Goal: Task Accomplishment & Management: Manage account settings

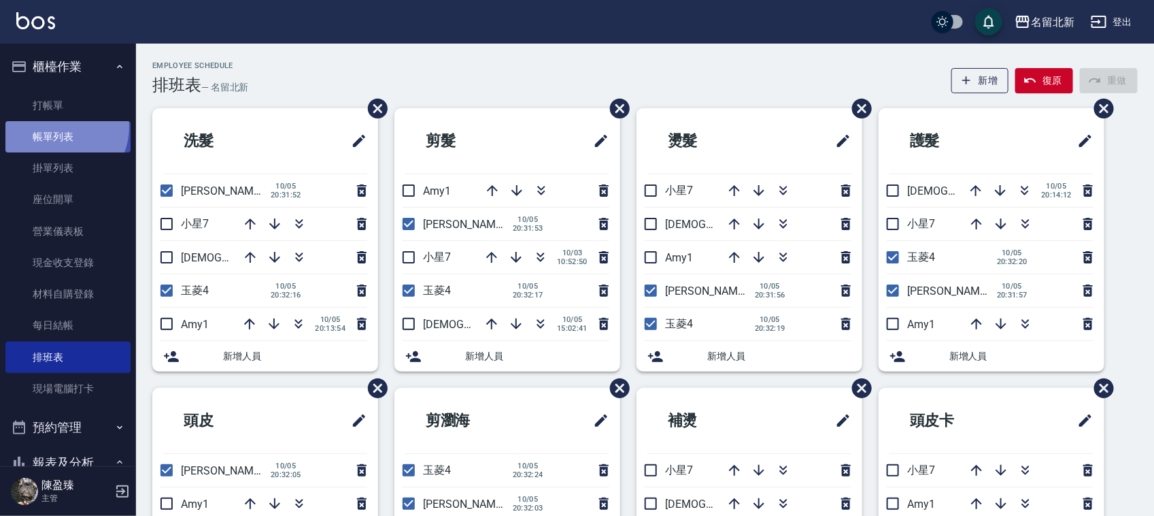
click at [56, 127] on link "帳單列表" at bounding box center [67, 136] width 125 height 31
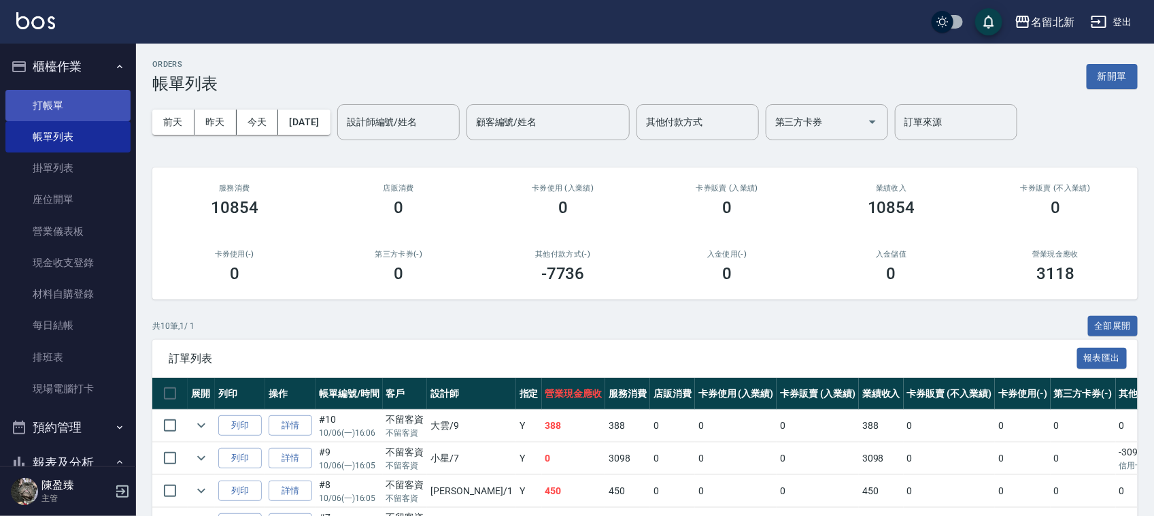
click at [61, 110] on link "打帳單" at bounding box center [67, 105] width 125 height 31
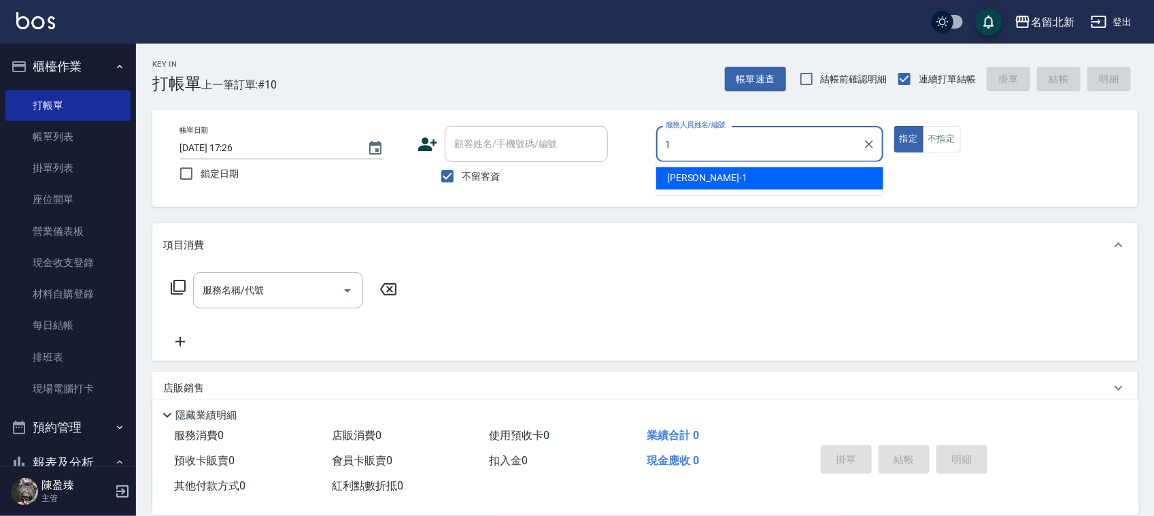
type input "[PERSON_NAME]-1"
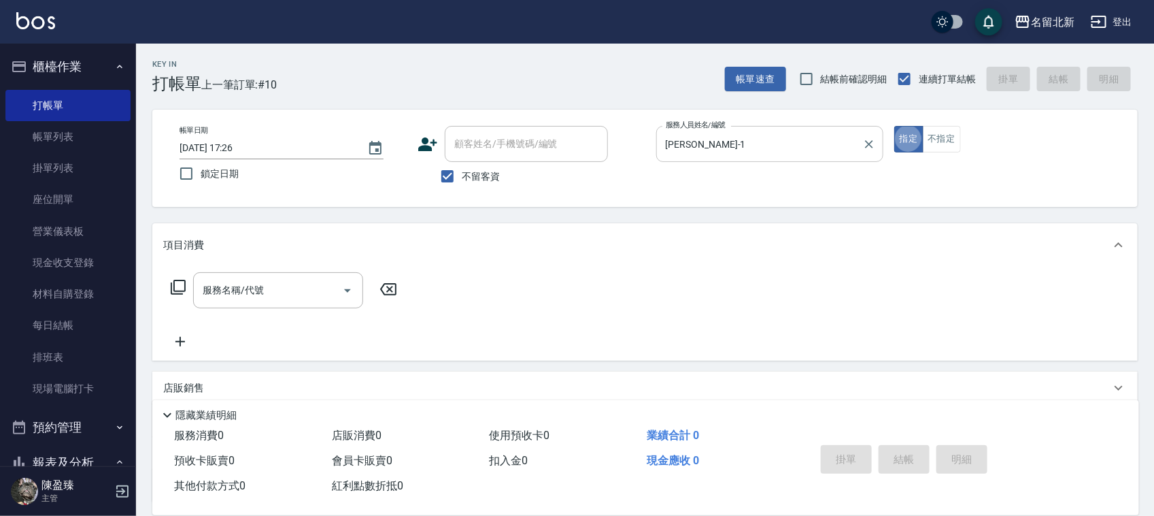
type button "true"
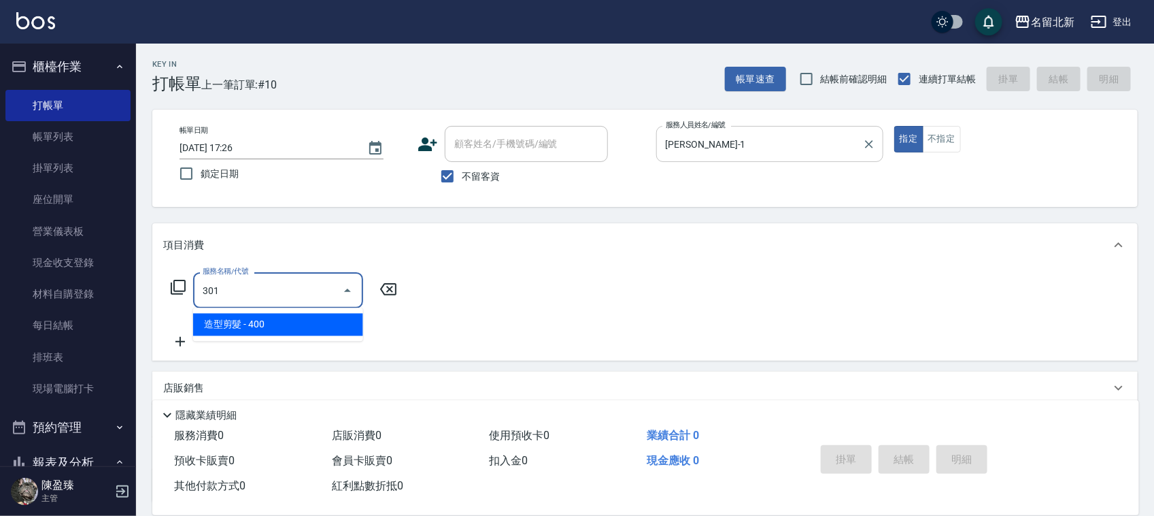
type input "造型剪髮(301)"
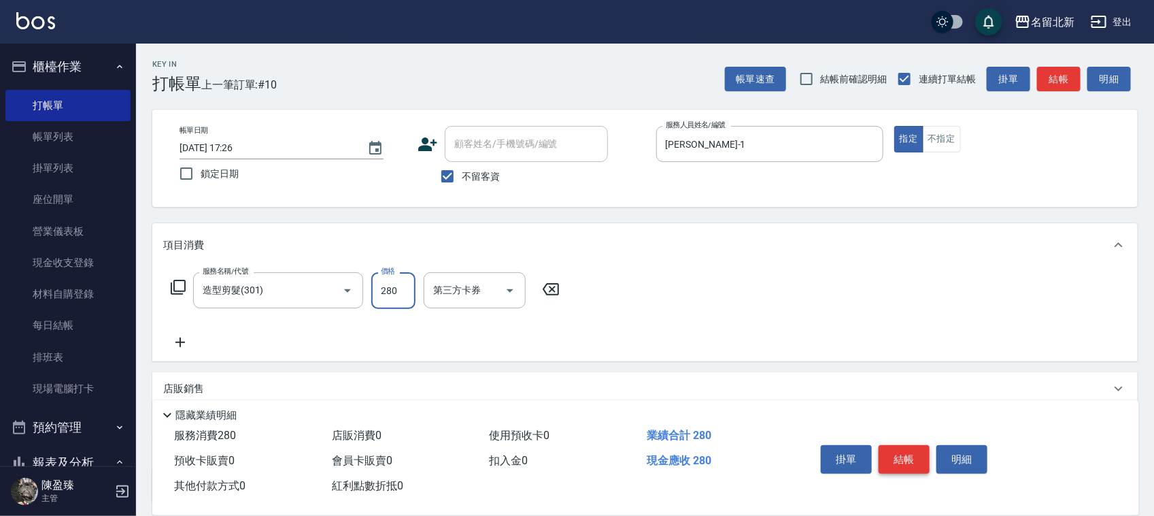
type input "280"
click at [890, 454] on button "結帳" at bounding box center [904, 459] width 51 height 29
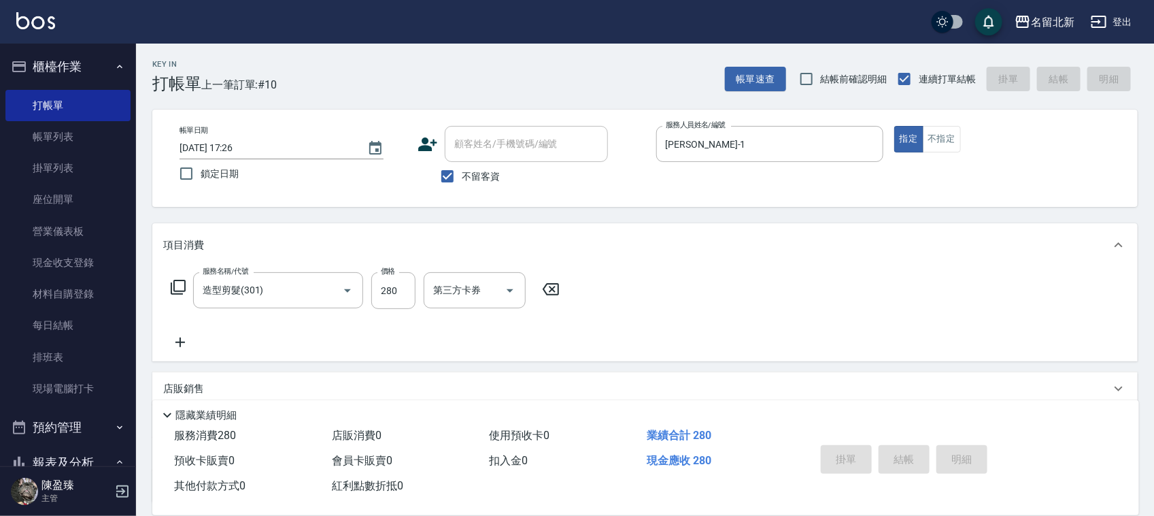
type input "[DATE] 17:27"
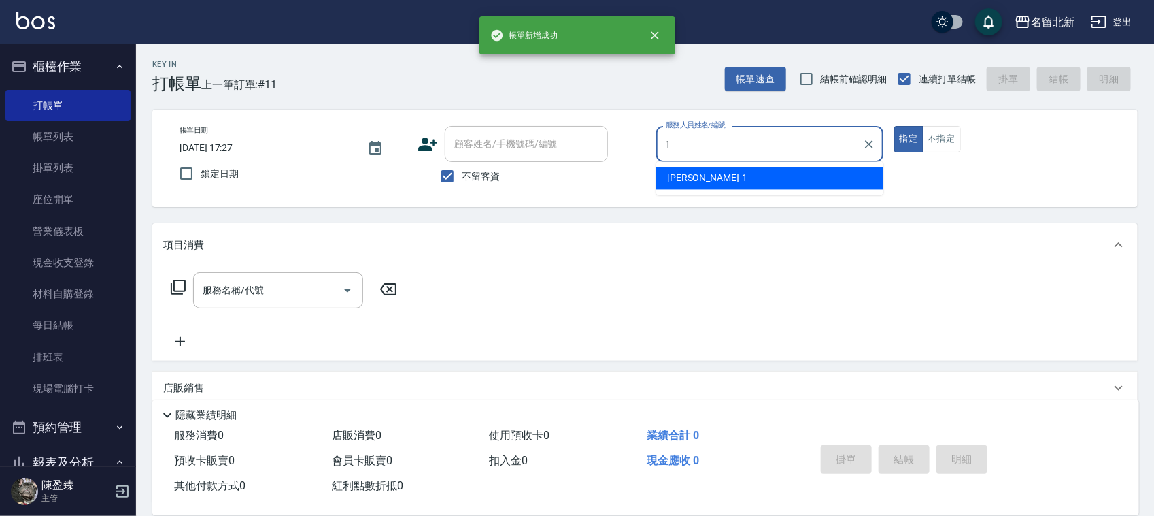
type input "[PERSON_NAME]-1"
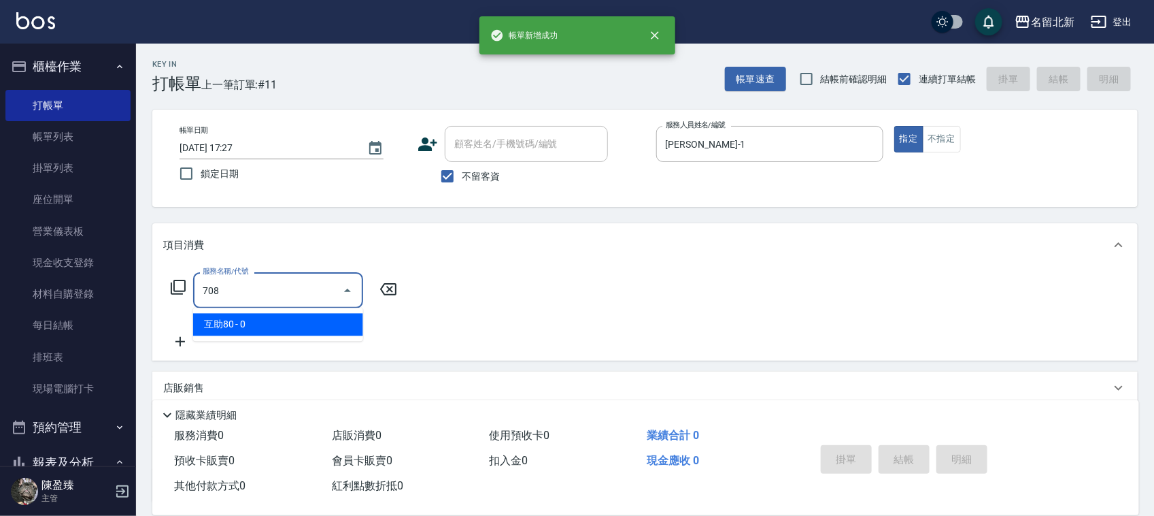
type input "互助80(708)"
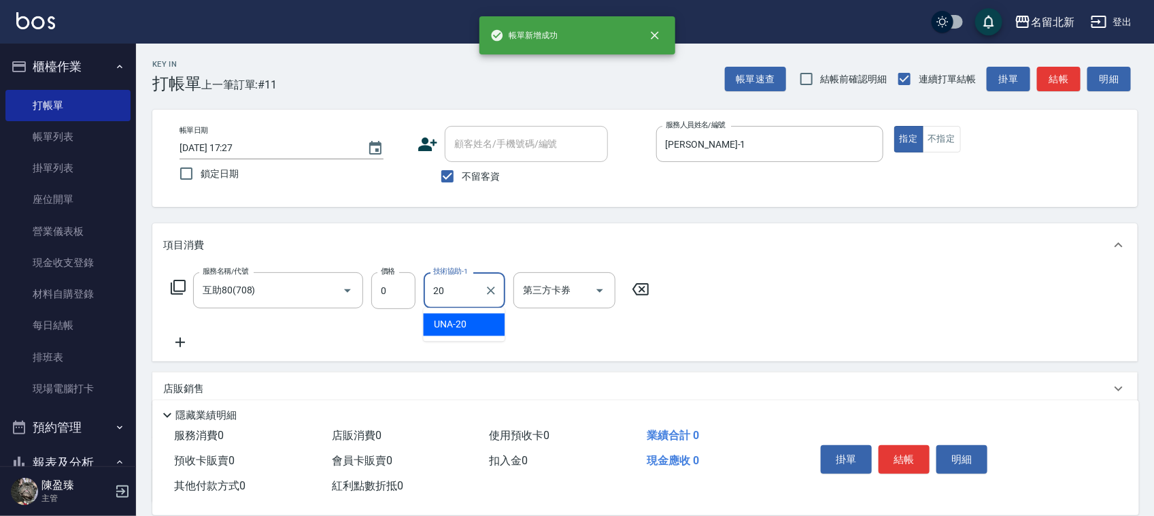
type input "UNA-20"
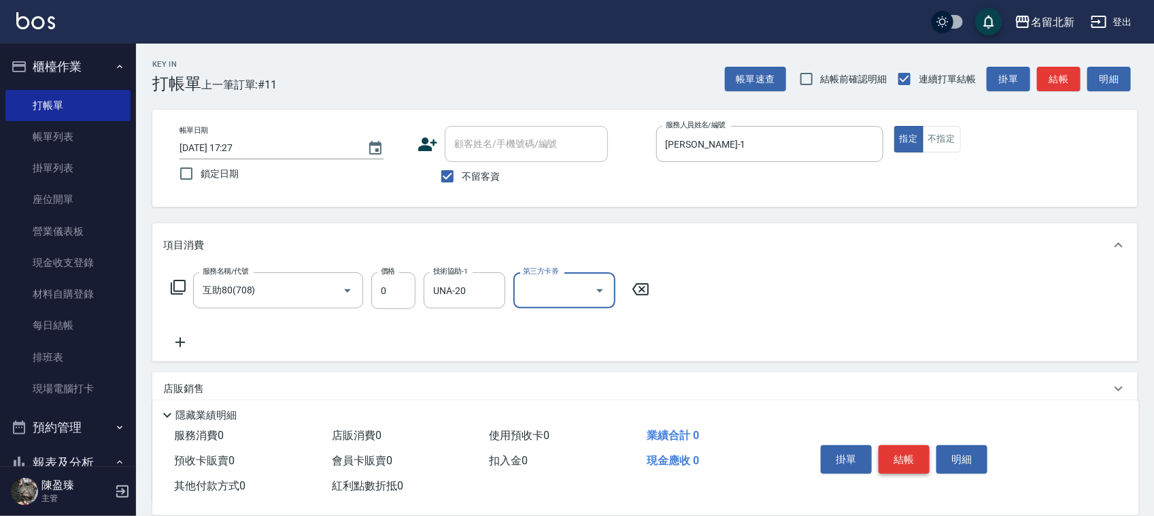
click at [890, 452] on button "結帳" at bounding box center [904, 459] width 51 height 29
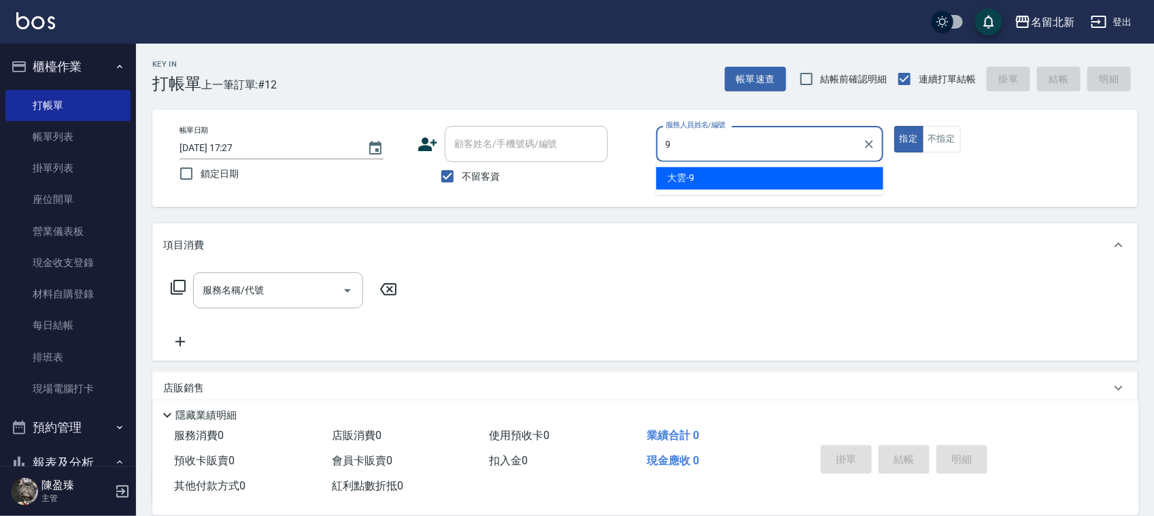
type input "大雲-9"
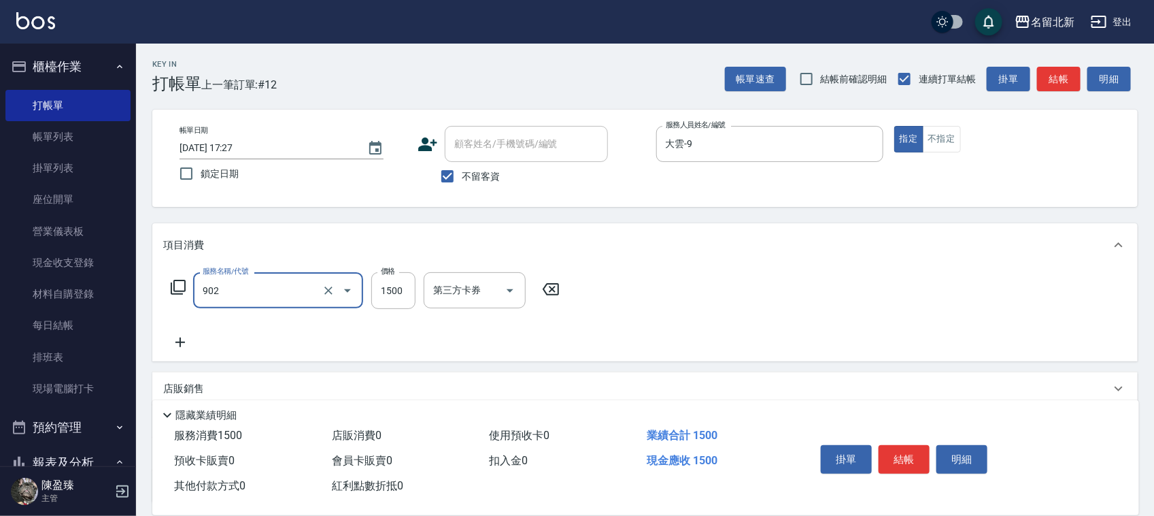
type input "火山泥.保濕膜1500(902)"
type input "1050"
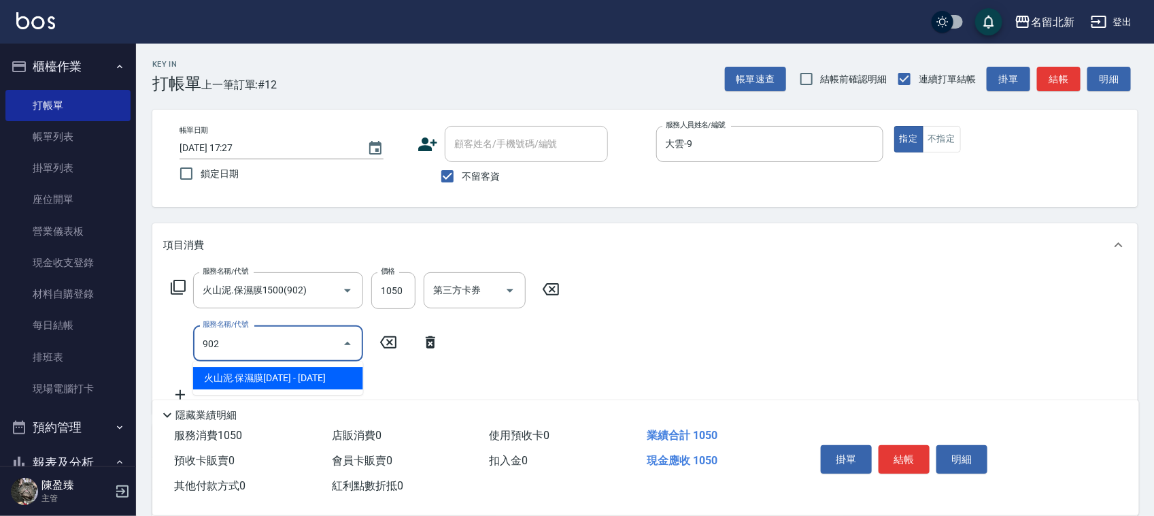
type input "火山泥.保濕膜1500(902)"
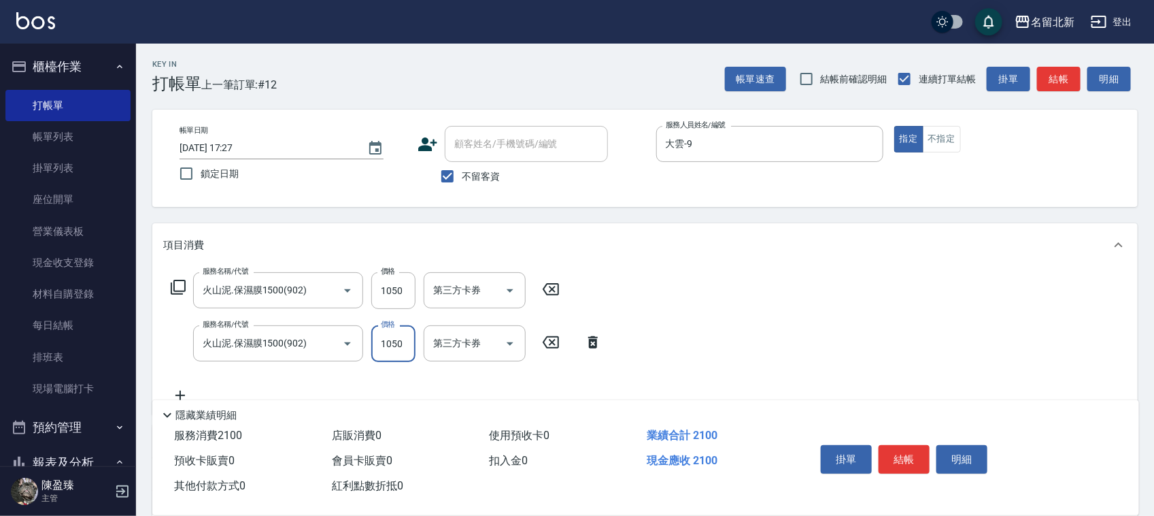
type input "1050"
type input "火山泥.保濕膜1500(902)"
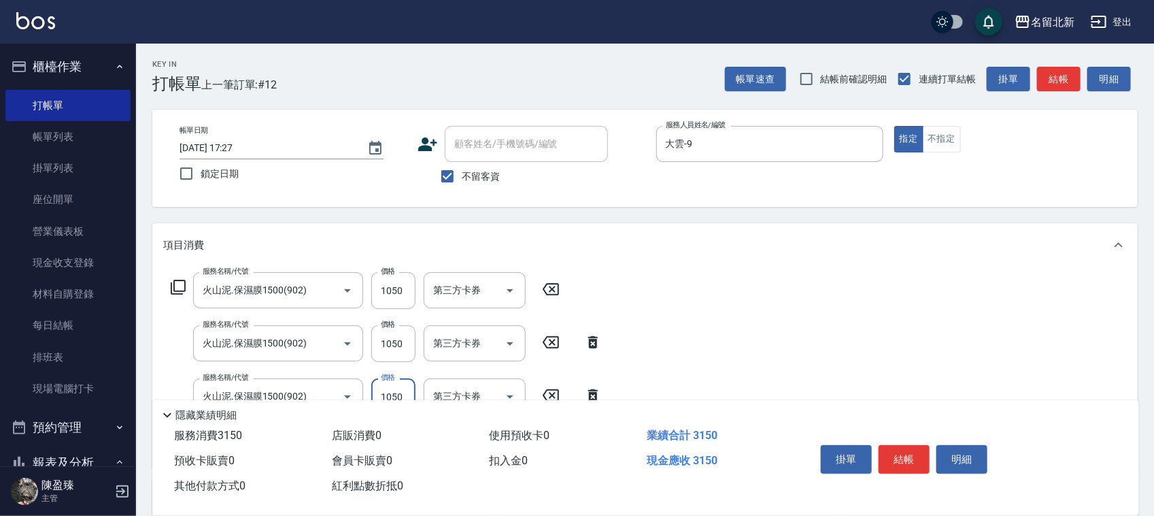
type input "1050"
type input "火山泥.保濕膜1500(902)"
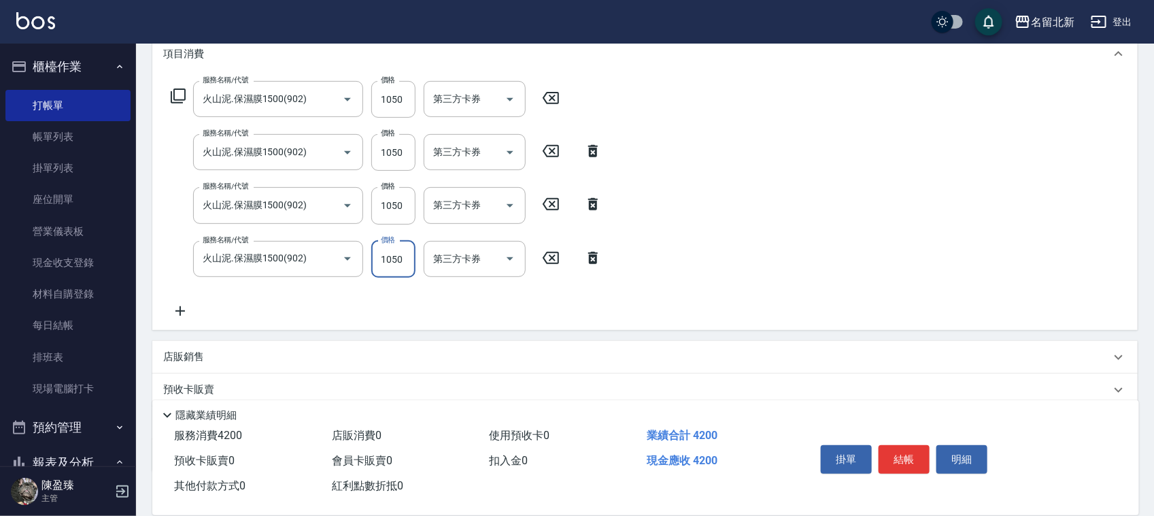
scroll to position [190, 0]
type input "1050"
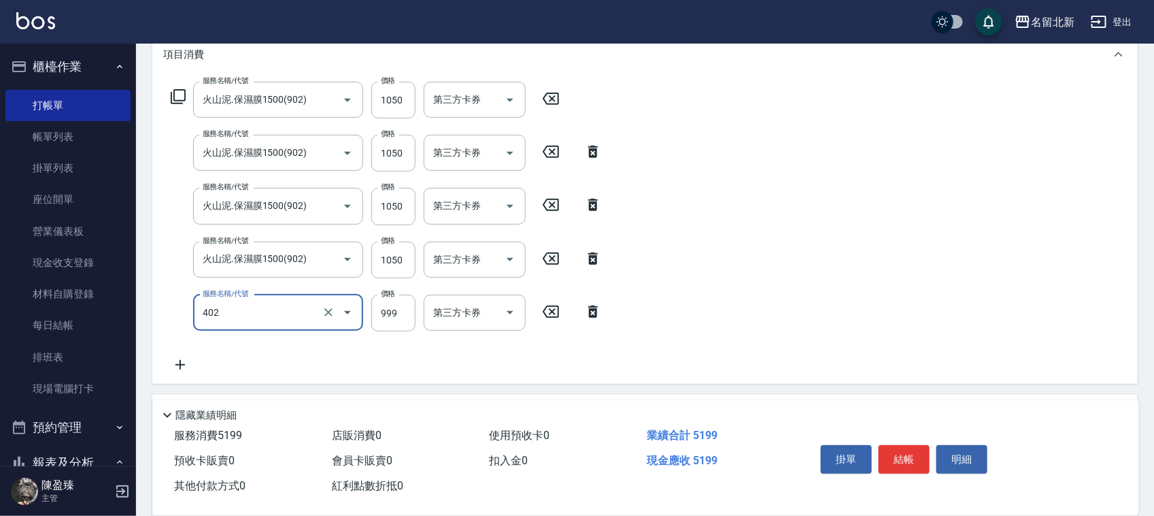
type input "活菌酵素-燙(402)"
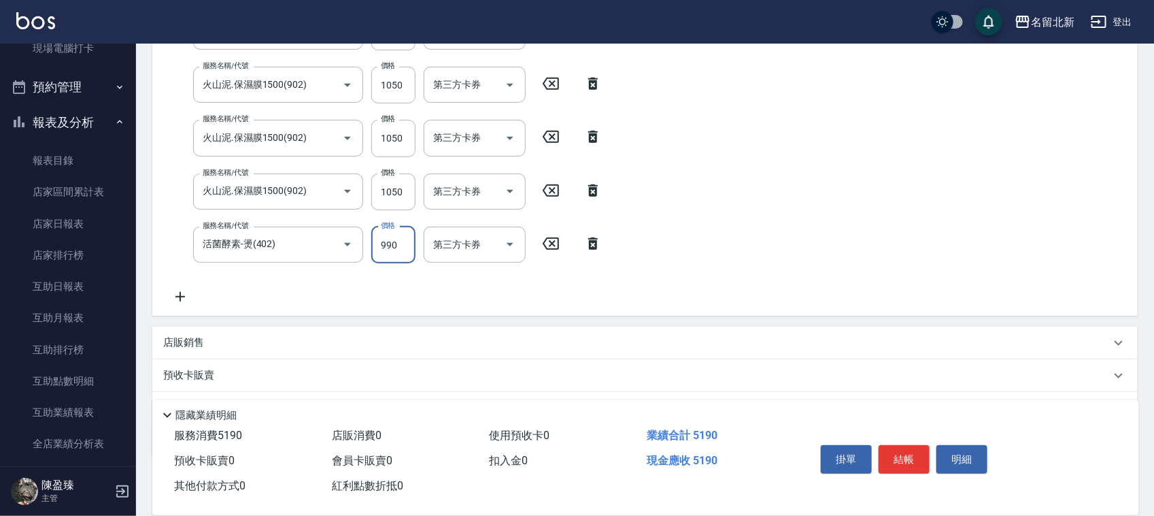
scroll to position [329, 0]
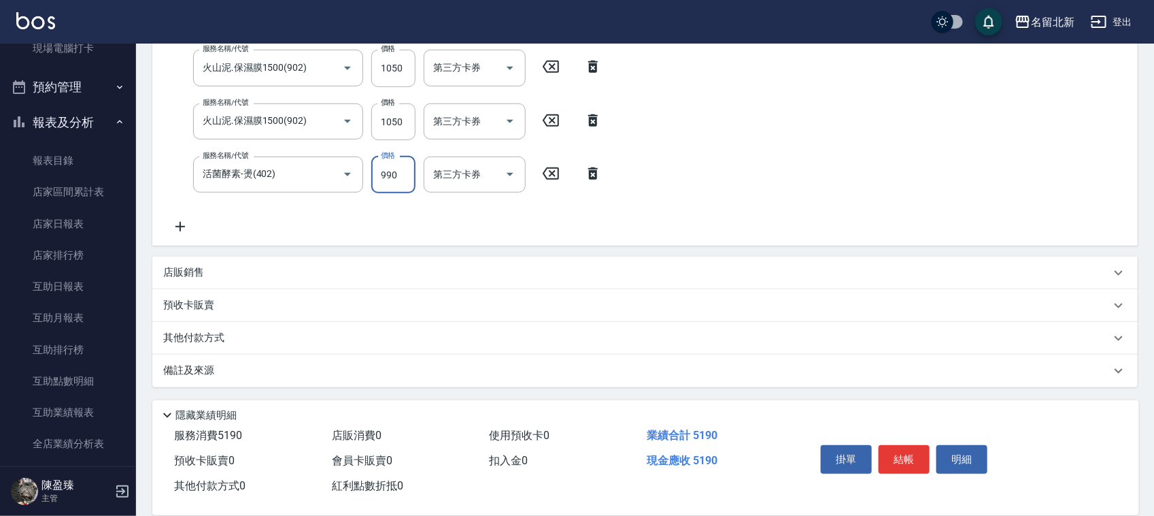
type input "990"
click at [209, 354] on div "備註及來源" at bounding box center [645, 370] width 986 height 33
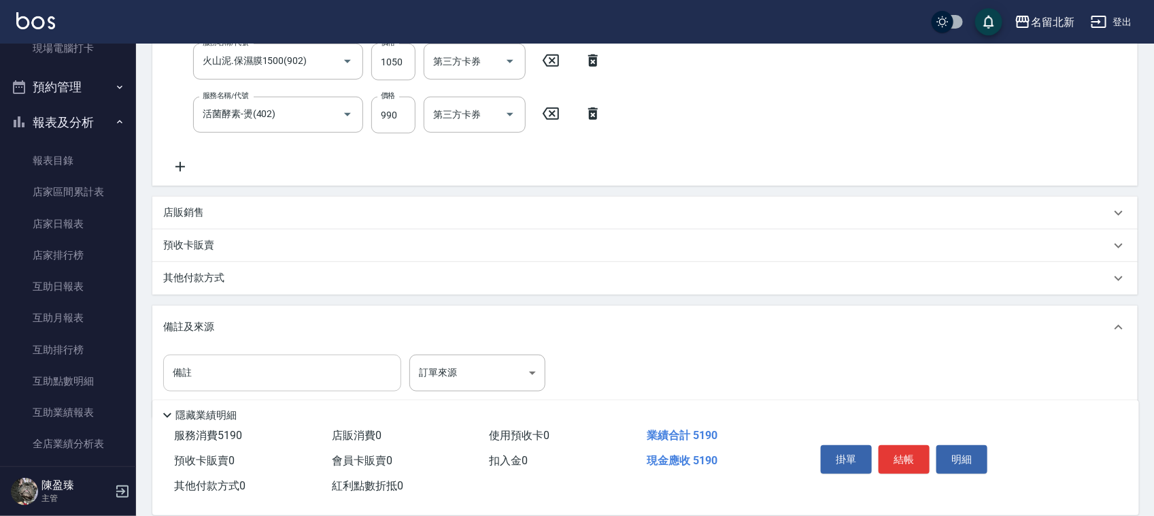
scroll to position [414, 0]
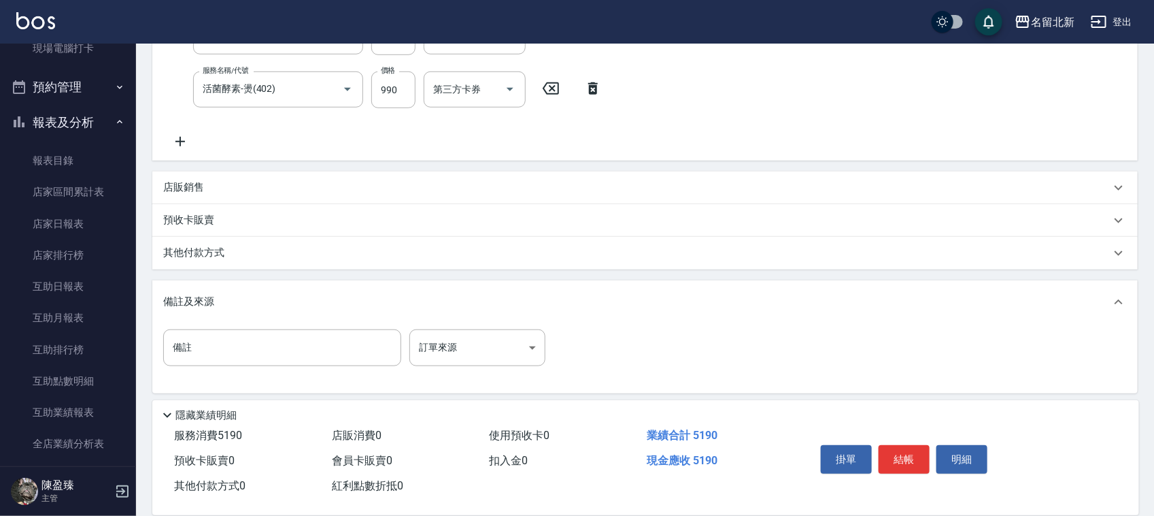
click at [212, 253] on p "其他付款方式" at bounding box center [197, 253] width 68 height 15
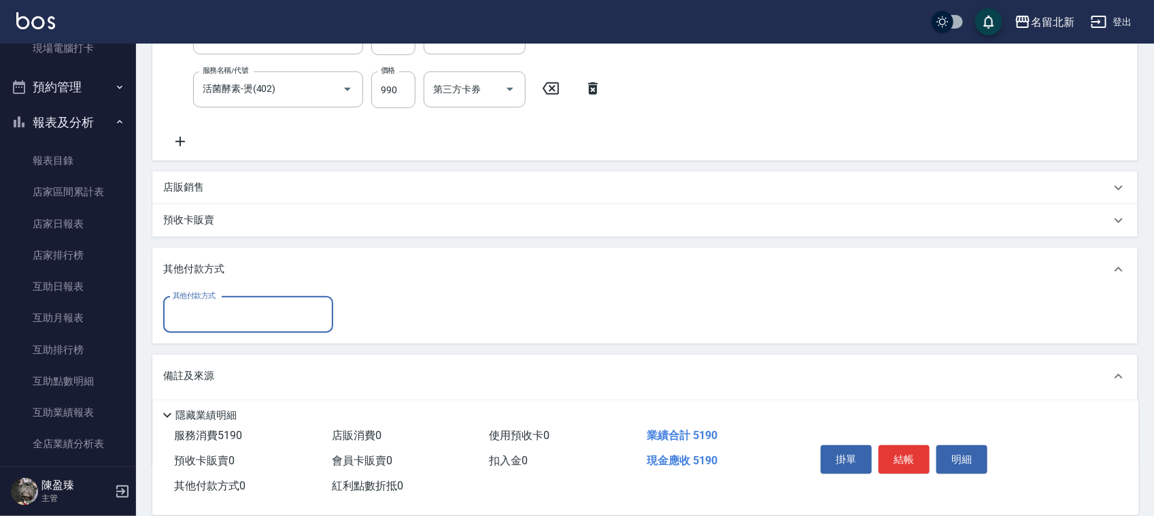
scroll to position [0, 0]
drag, startPoint x: 214, startPoint y: 324, endPoint x: 151, endPoint y: 318, distance: 63.5
click at [209, 324] on input "其他付款方式" at bounding box center [248, 315] width 158 height 24
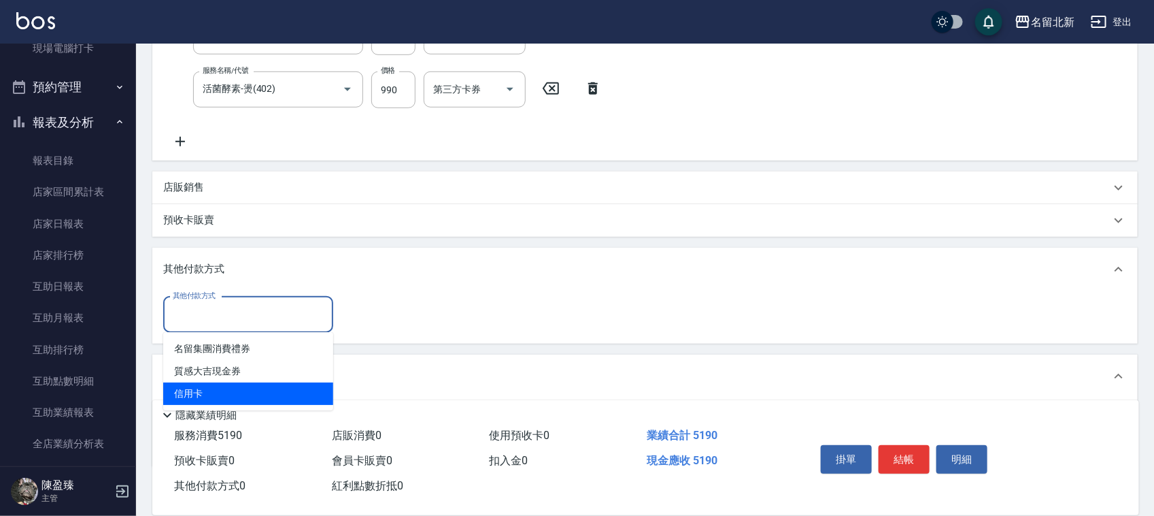
click at [194, 391] on span "信用卡" at bounding box center [248, 393] width 170 height 22
type input "信用卡"
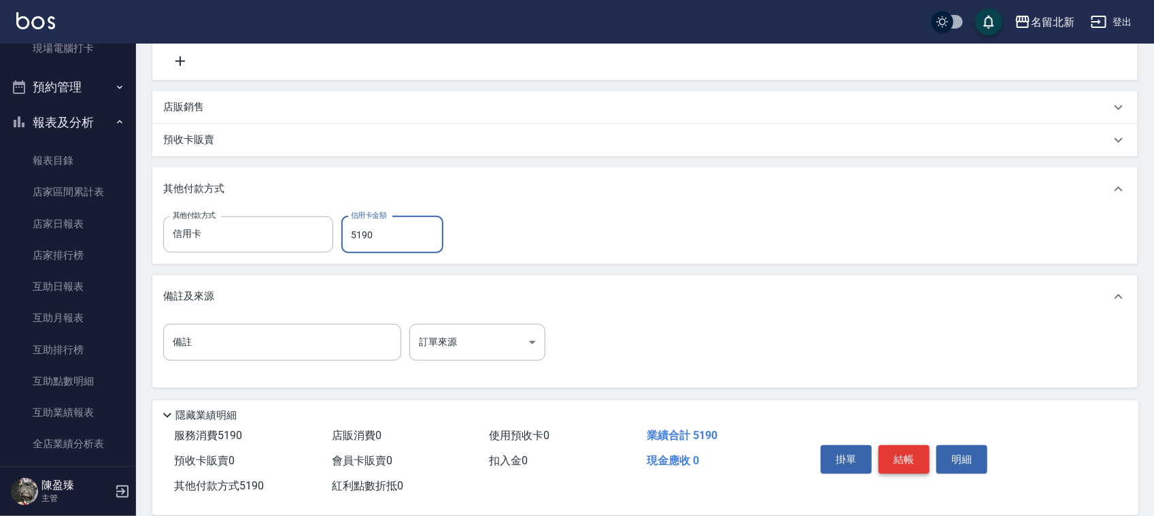
scroll to position [495, 0]
type input "5190"
click at [910, 463] on button "結帳" at bounding box center [904, 459] width 51 height 29
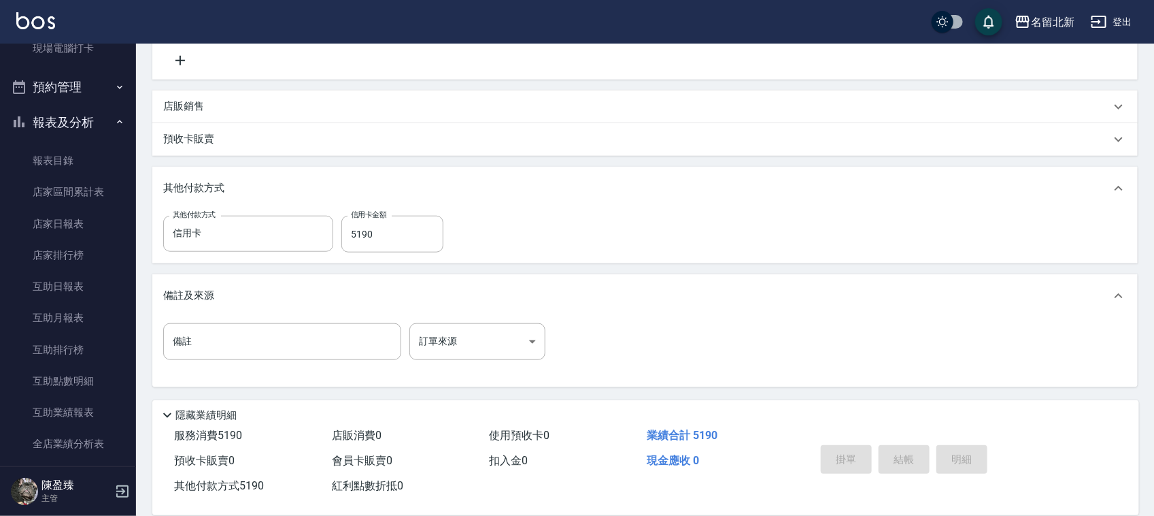
type input "[DATE] 17:28"
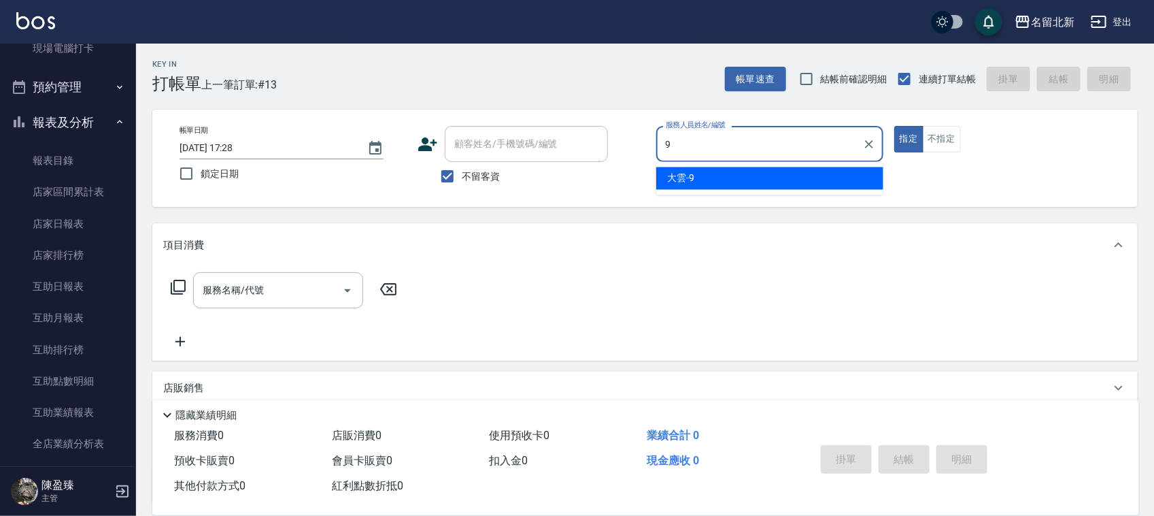
type input "大雲-9"
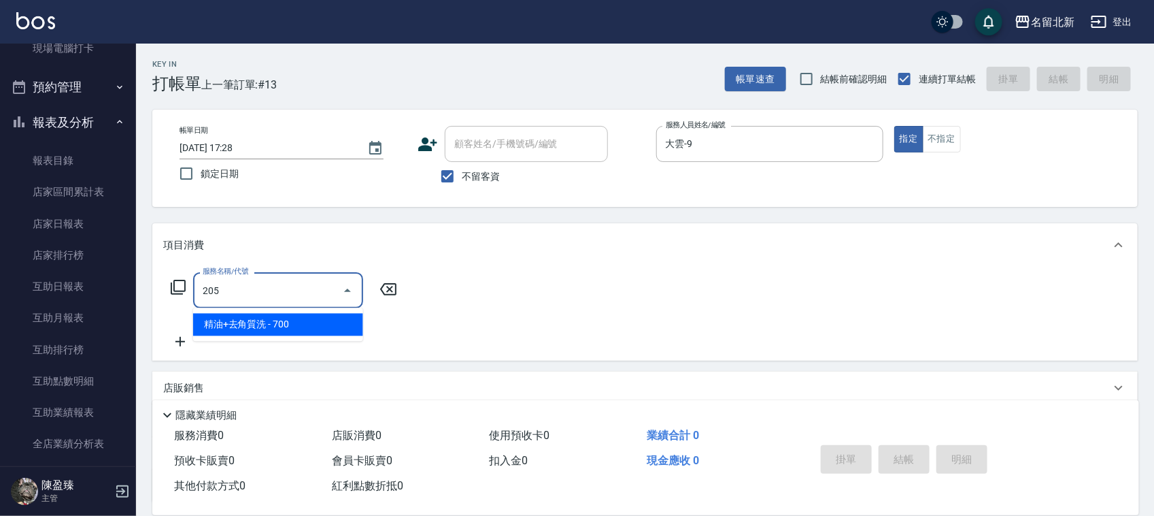
type input "精油+去角質洗(205)"
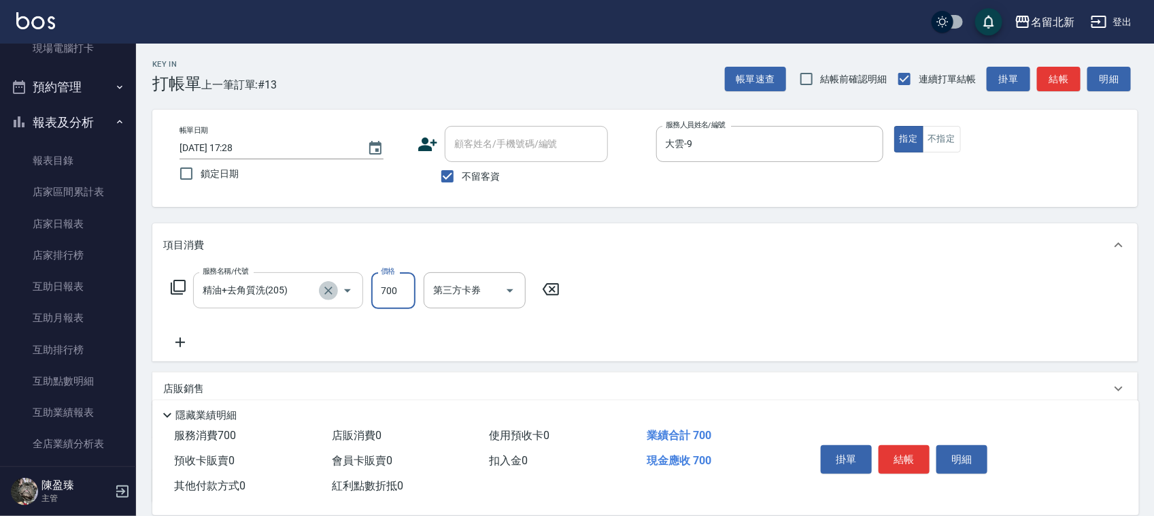
click at [327, 291] on icon "Clear" at bounding box center [329, 291] width 14 height 14
type input "1200元剪髮卡(305)"
type input "1400"
click at [912, 454] on button "結帳" at bounding box center [904, 459] width 51 height 29
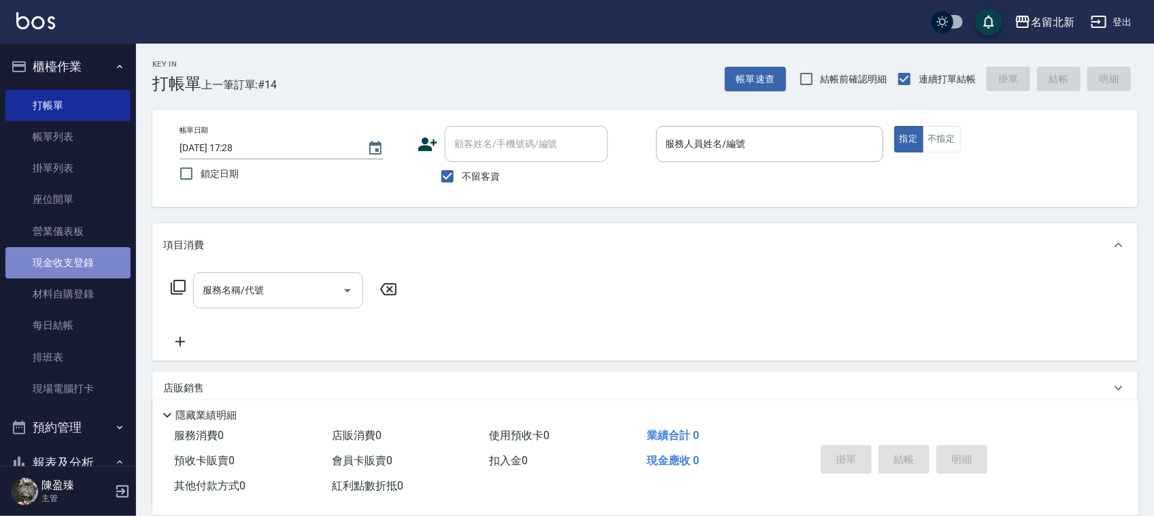
click at [83, 267] on link "現金收支登錄" at bounding box center [67, 262] width 125 height 31
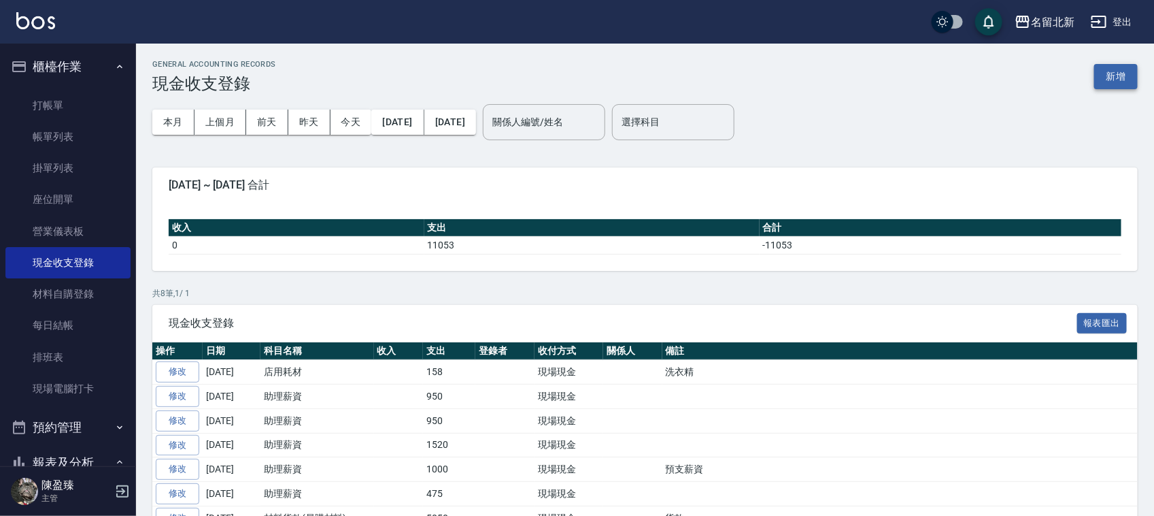
click at [1123, 76] on button "新增" at bounding box center [1117, 76] width 44 height 25
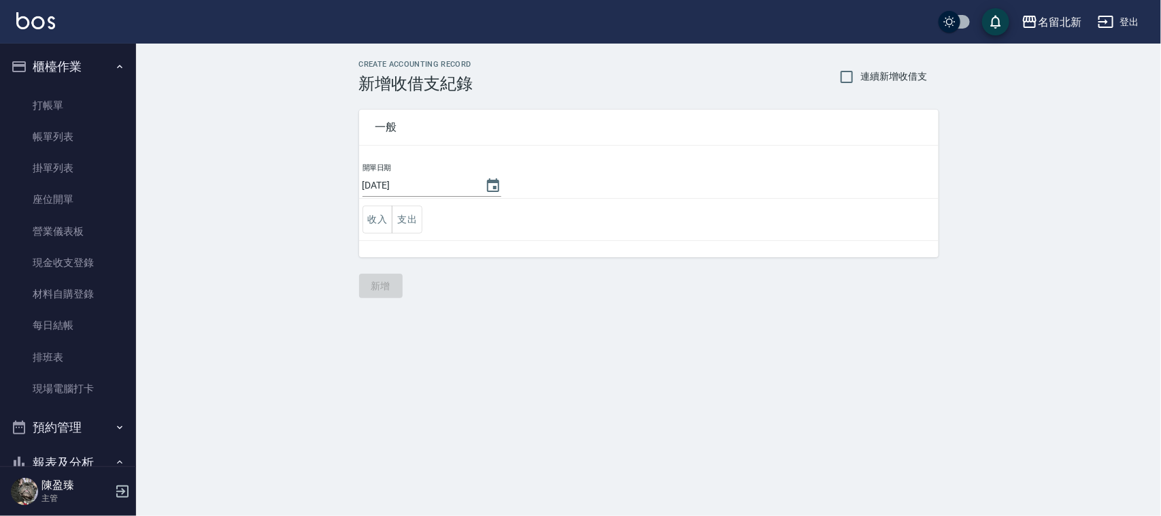
click at [399, 235] on td "收入 支出" at bounding box center [649, 220] width 580 height 42
drag, startPoint x: 399, startPoint y: 225, endPoint x: 412, endPoint y: 230, distance: 13.8
click at [399, 226] on button "支出" at bounding box center [407, 219] width 31 height 28
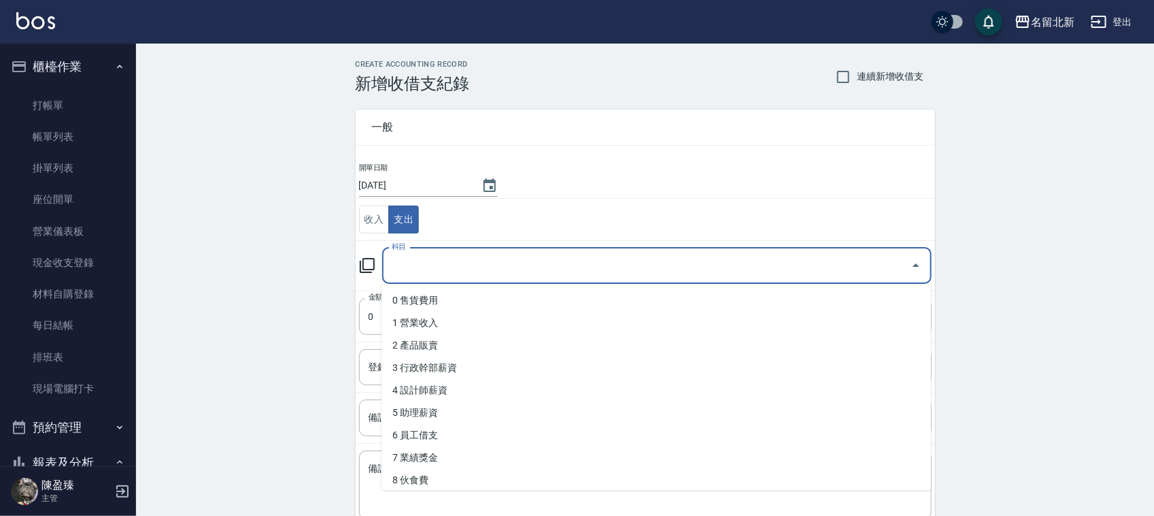
click at [439, 260] on input "科目" at bounding box center [646, 266] width 517 height 24
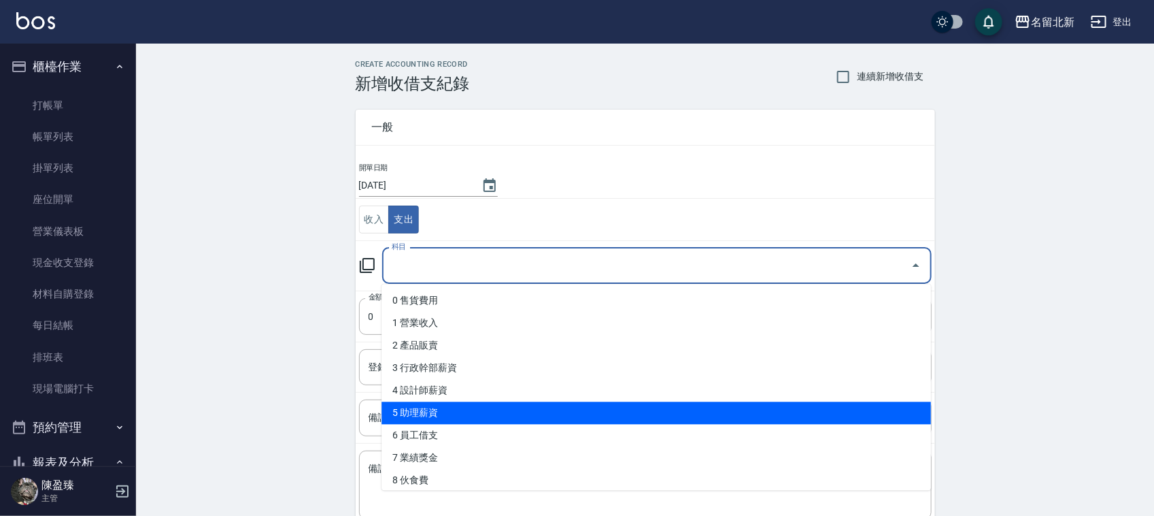
click at [467, 406] on li "5 助理薪資" at bounding box center [657, 413] width 550 height 22
type input "5 助理薪資"
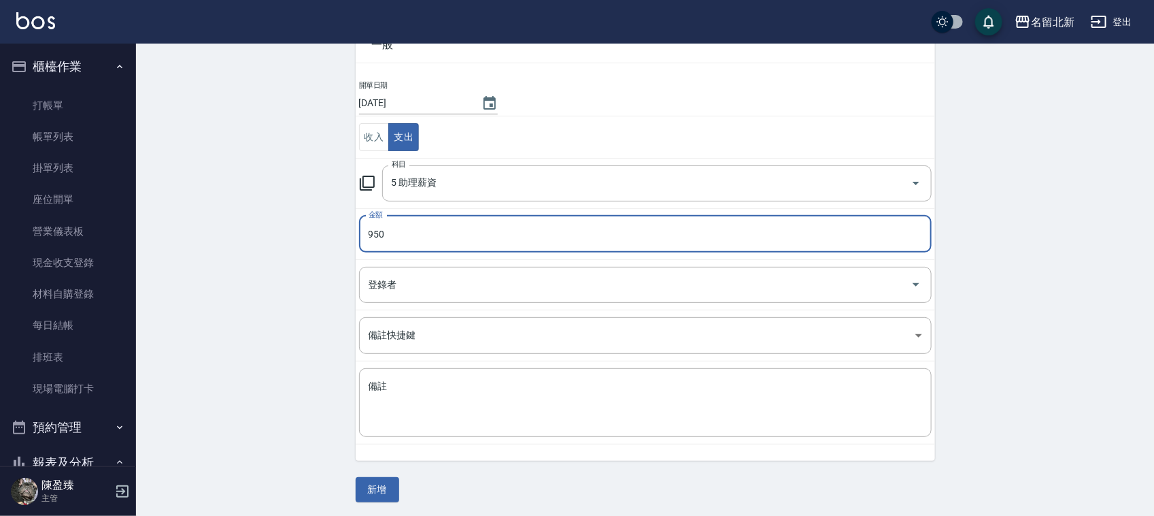
scroll to position [86, 0]
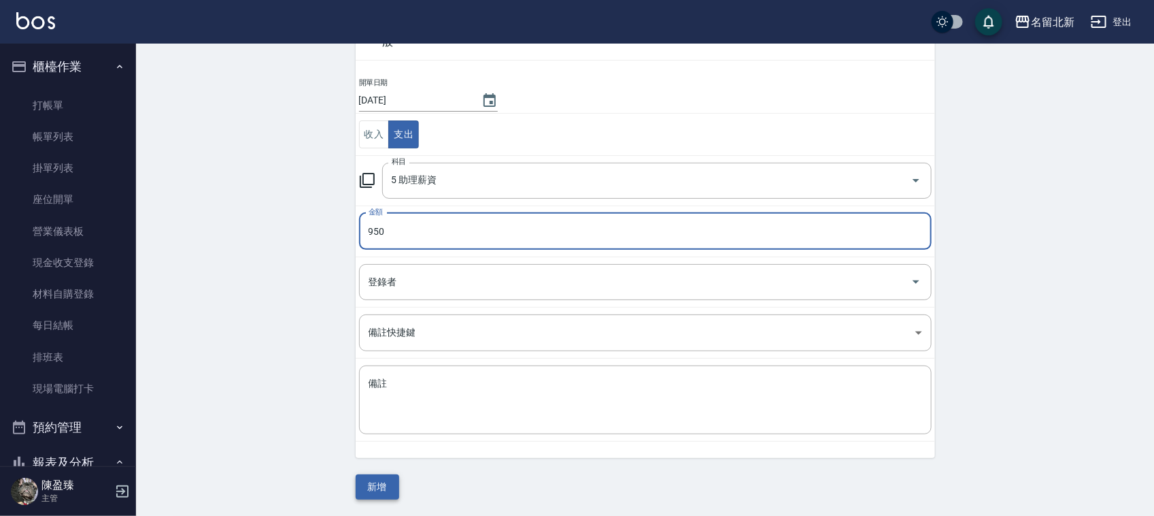
type input "950"
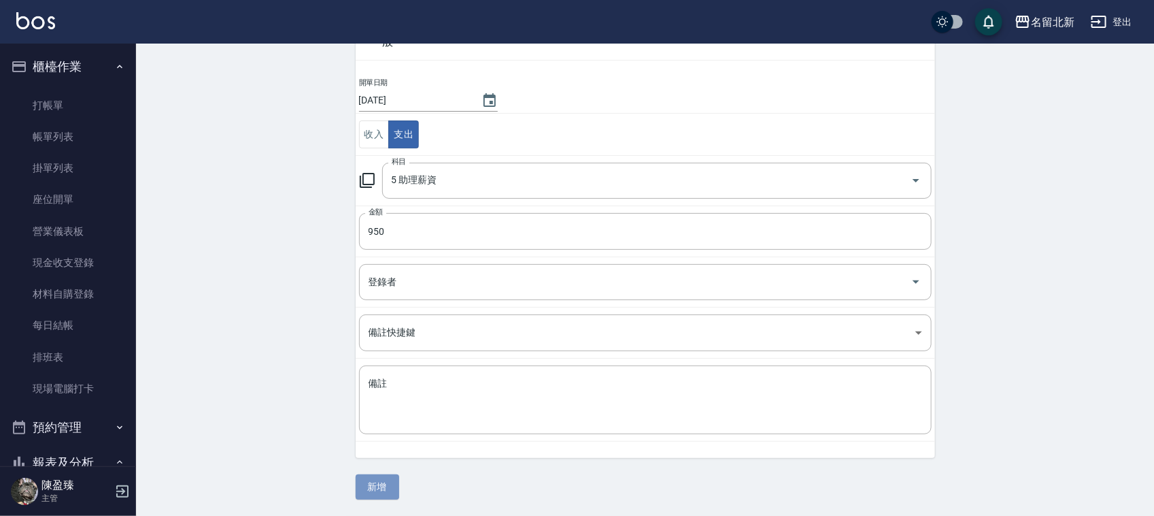
click at [385, 480] on button "新增" at bounding box center [378, 486] width 44 height 25
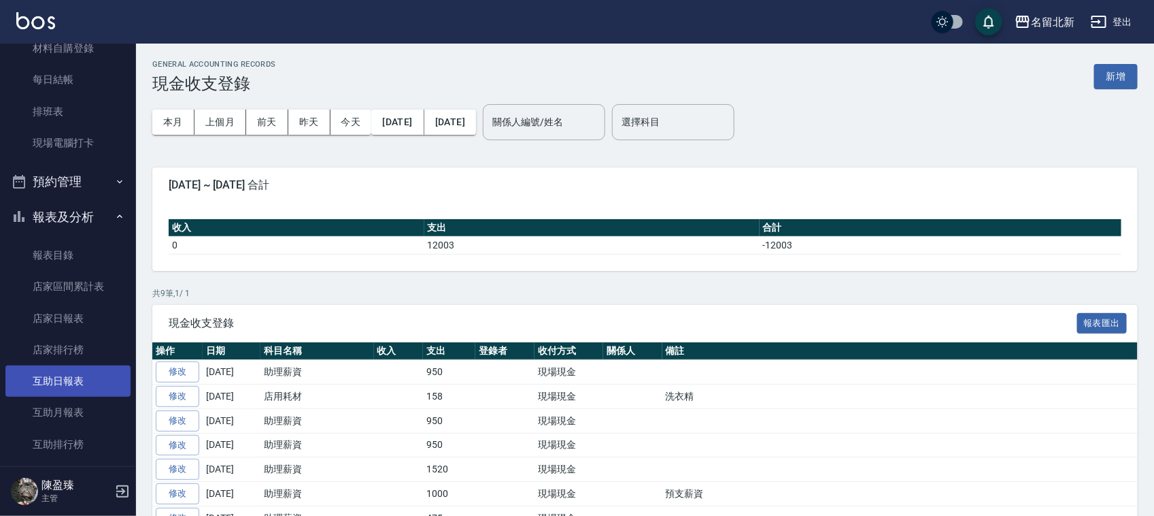
scroll to position [255, 0]
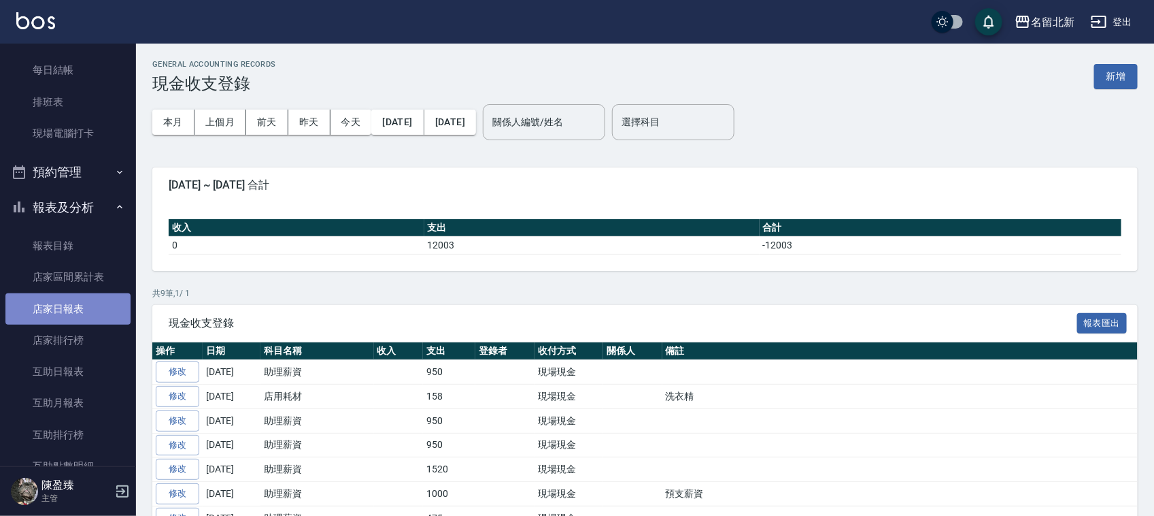
click at [80, 316] on link "店家日報表" at bounding box center [67, 308] width 125 height 31
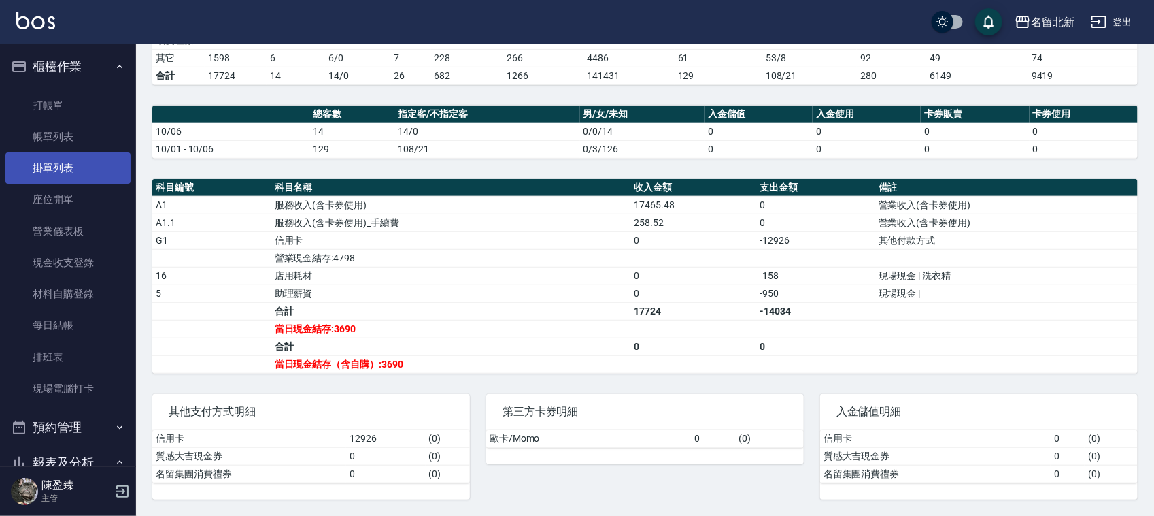
scroll to position [61, 0]
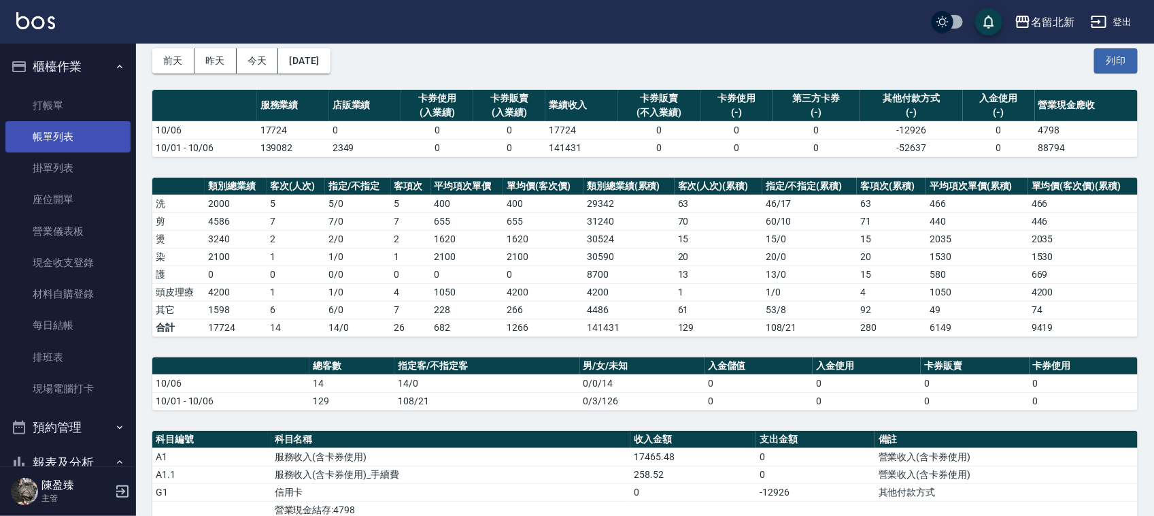
click at [86, 137] on link "帳單列表" at bounding box center [67, 136] width 125 height 31
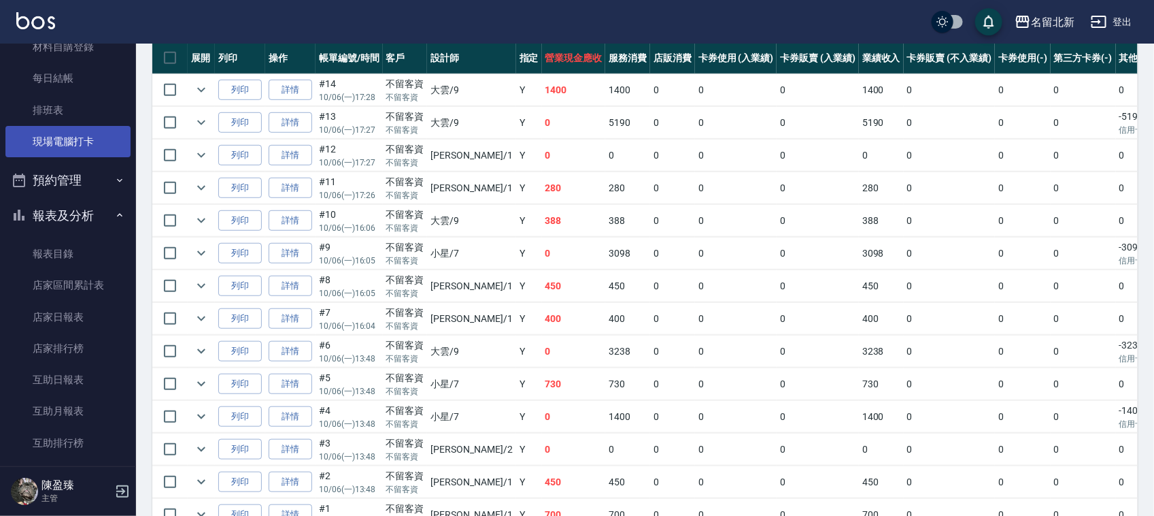
scroll to position [255, 0]
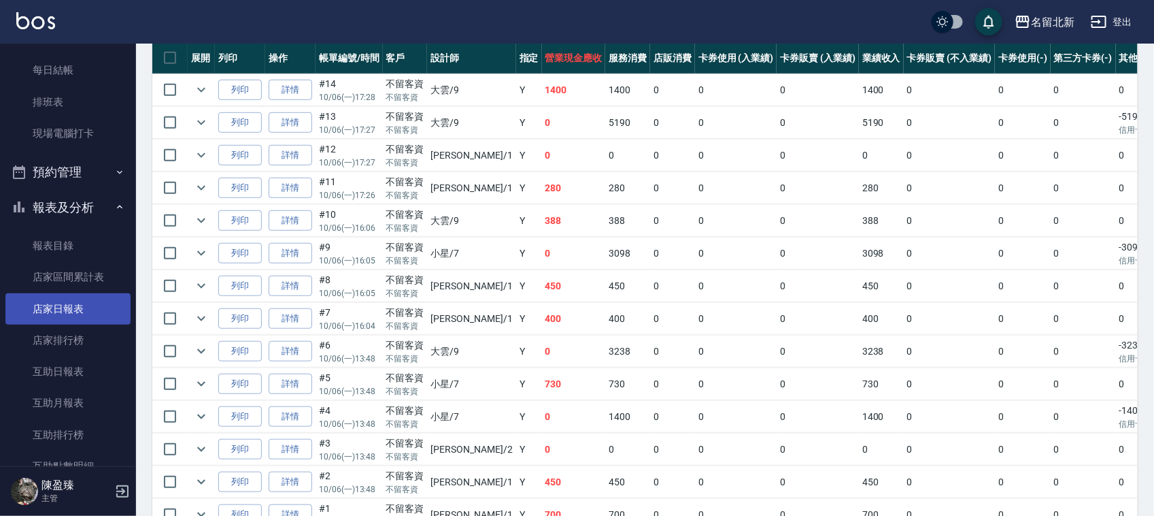
click at [59, 310] on link "店家日報表" at bounding box center [67, 308] width 125 height 31
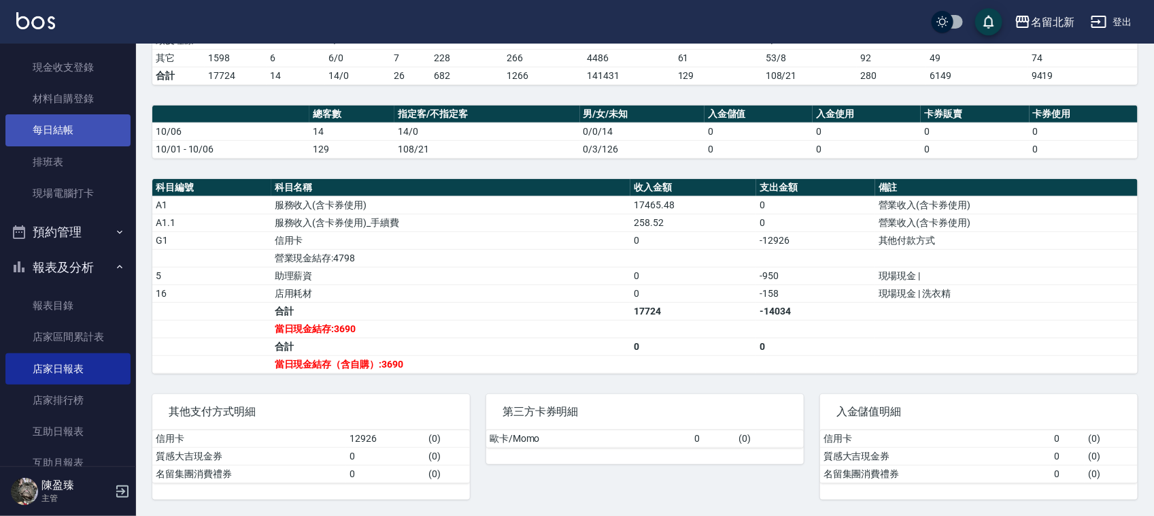
scroll to position [170, 0]
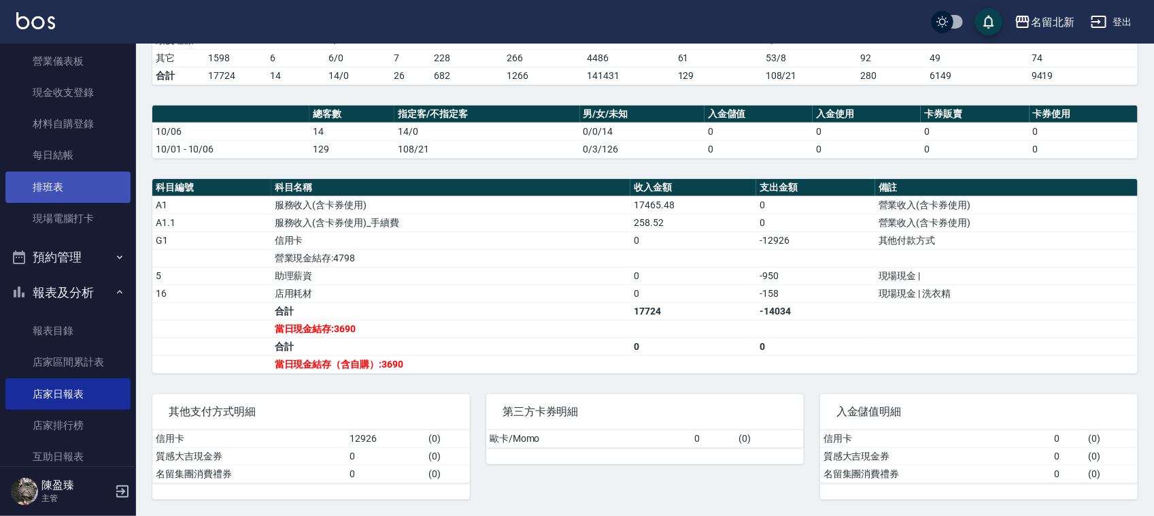
drag, startPoint x: 85, startPoint y: 187, endPoint x: 106, endPoint y: 194, distance: 22.2
click at [87, 186] on link "排班表" at bounding box center [67, 186] width 125 height 31
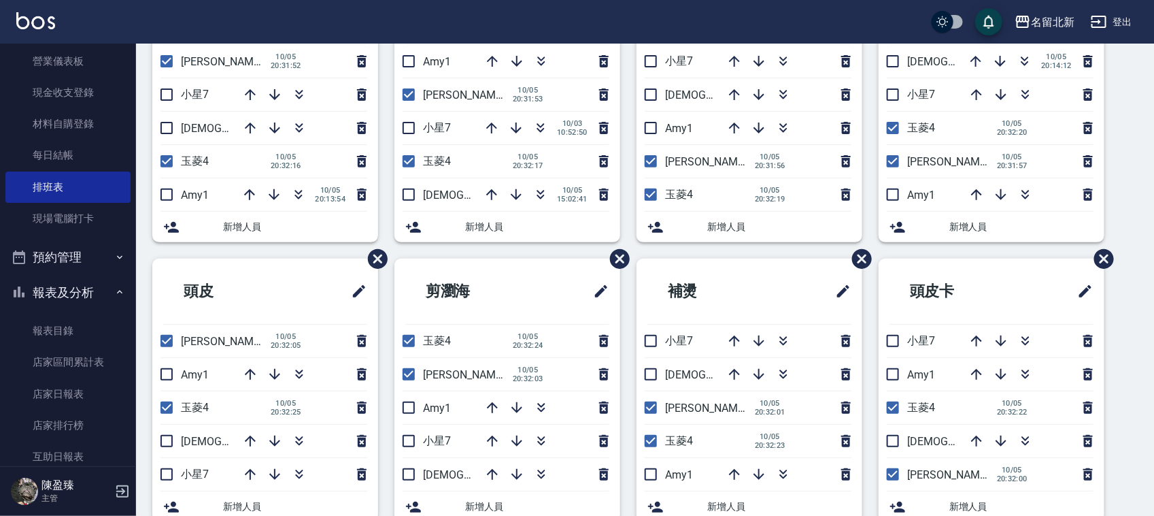
scroll to position [133, 0]
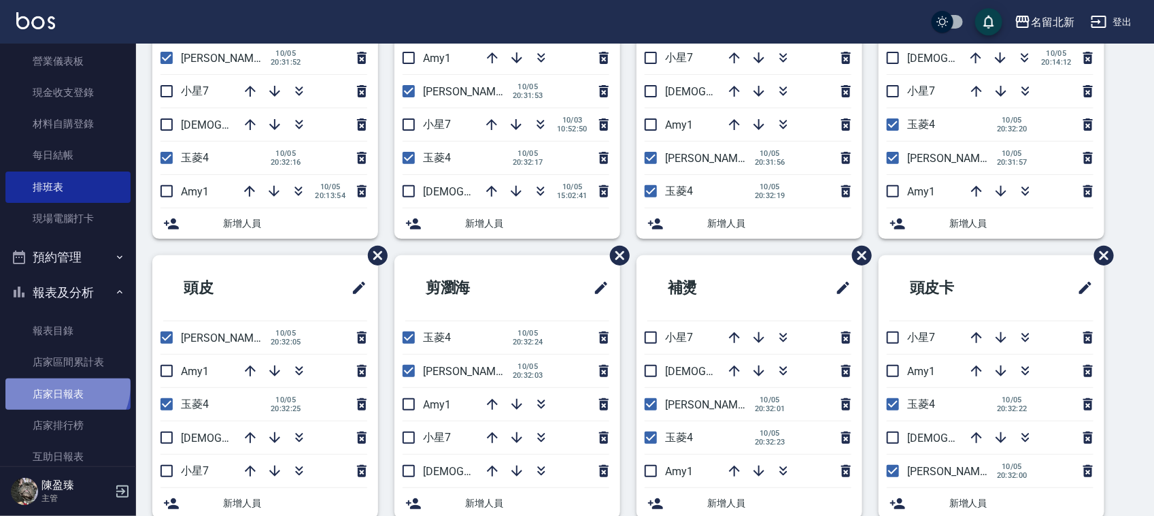
click at [66, 383] on link "店家日報表" at bounding box center [67, 393] width 125 height 31
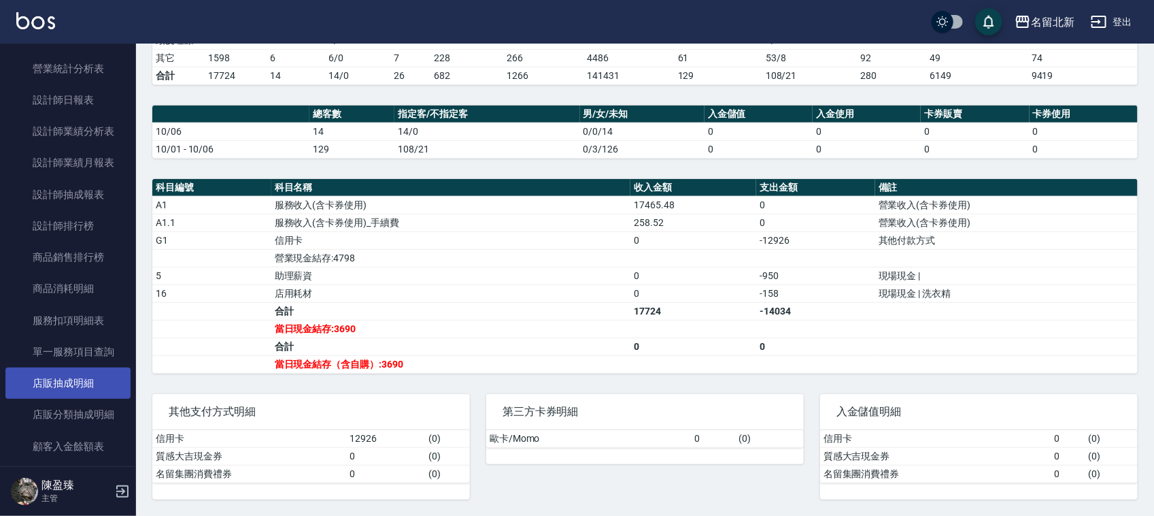
scroll to position [765, 0]
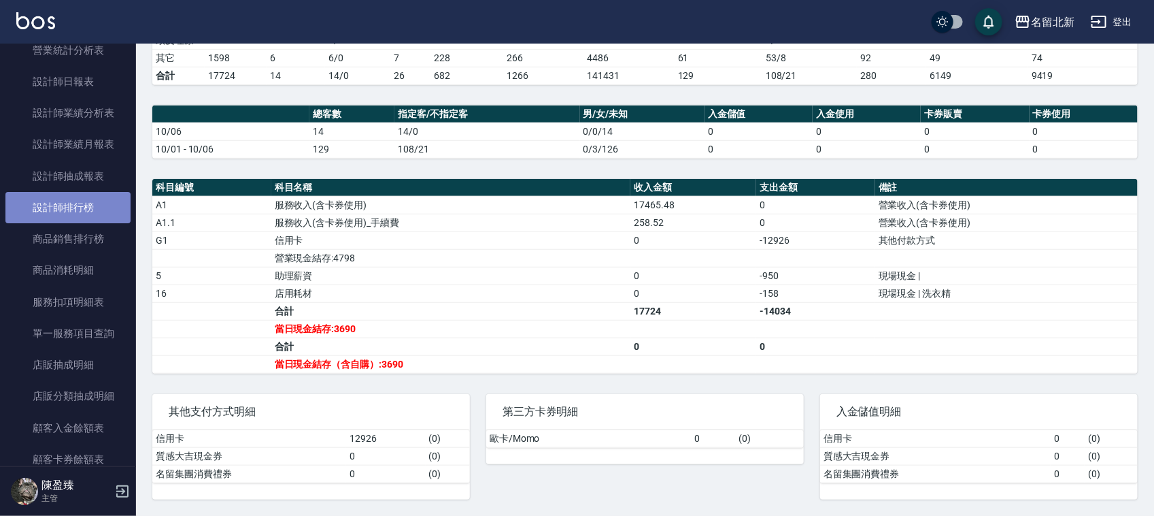
click at [69, 203] on link "設計師排行榜" at bounding box center [67, 207] width 125 height 31
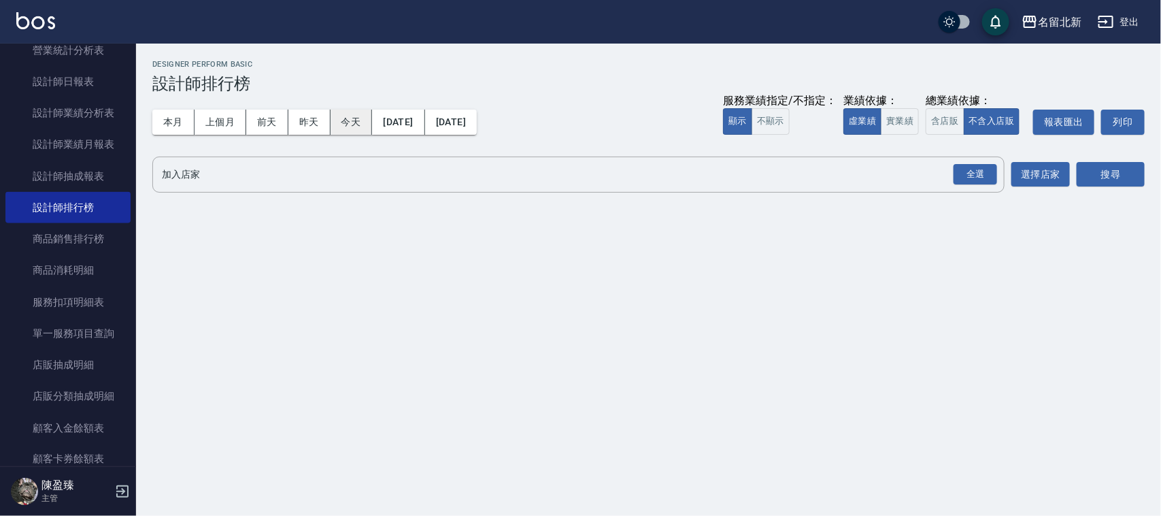
click at [346, 124] on button "今天" at bounding box center [352, 122] width 42 height 25
click at [987, 165] on div "全選" at bounding box center [976, 174] width 44 height 21
click at [1106, 187] on button "搜尋" at bounding box center [1111, 175] width 68 height 25
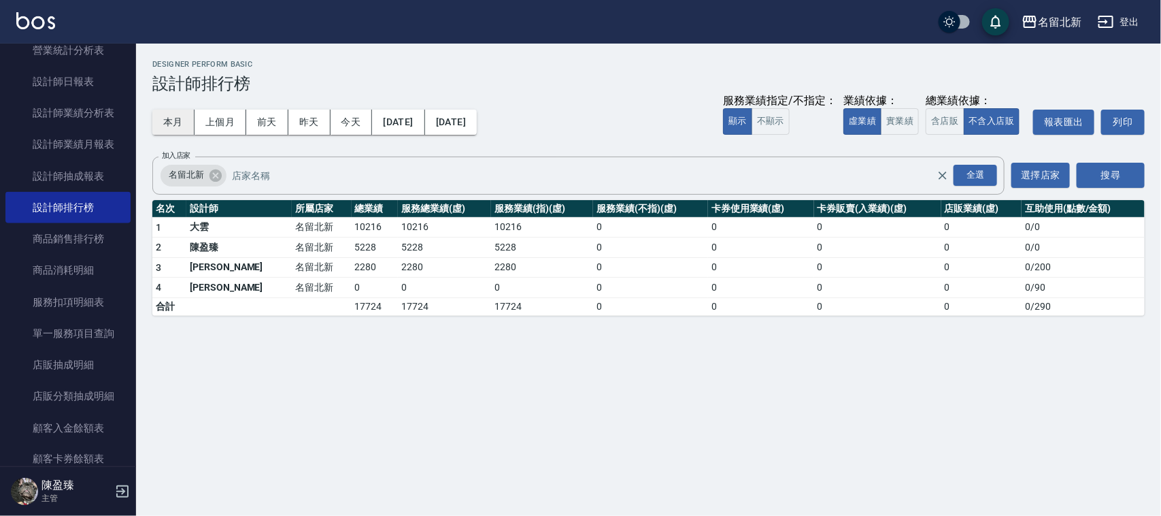
click at [168, 124] on button "本月" at bounding box center [173, 122] width 42 height 25
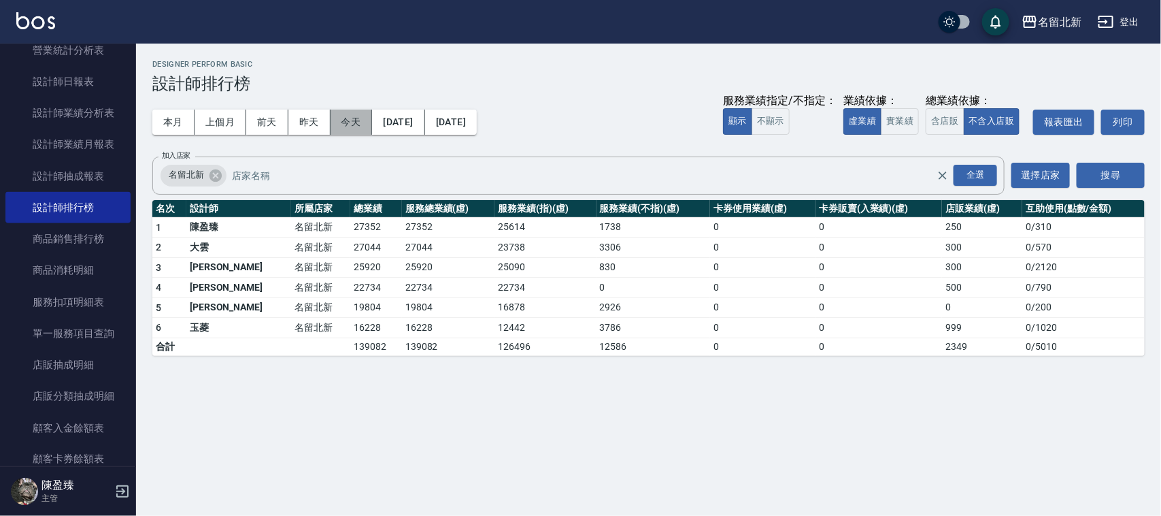
click at [348, 131] on button "今天" at bounding box center [352, 122] width 42 height 25
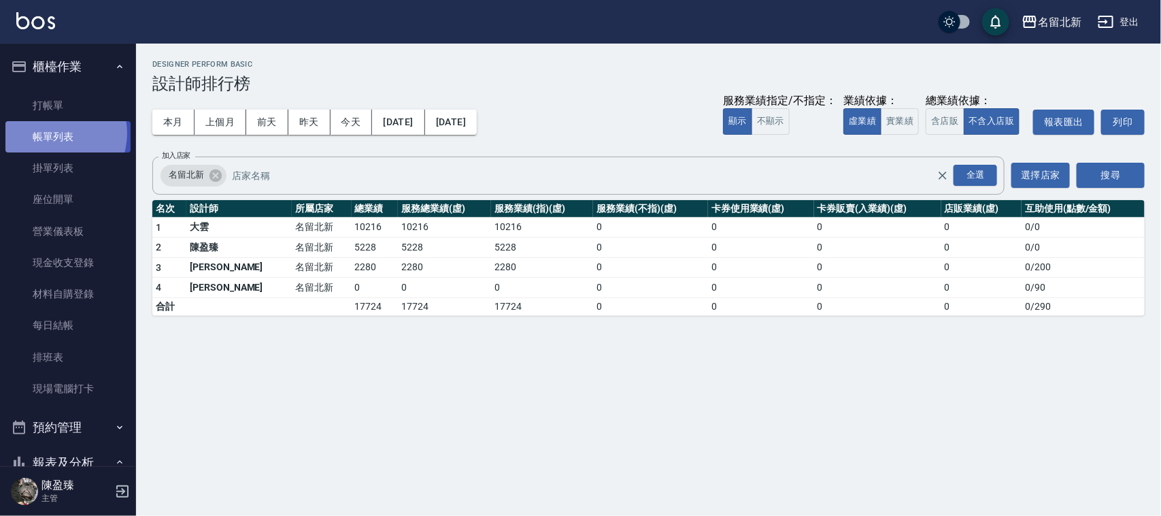
click at [54, 133] on link "帳單列表" at bounding box center [67, 136] width 125 height 31
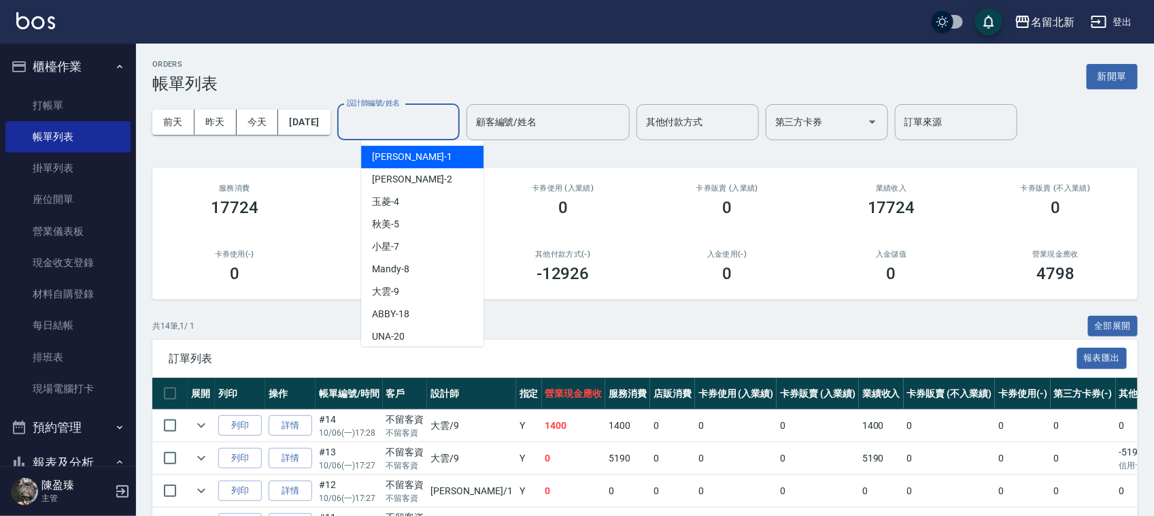
click at [397, 122] on input "設計師編號/姓名" at bounding box center [399, 122] width 110 height 24
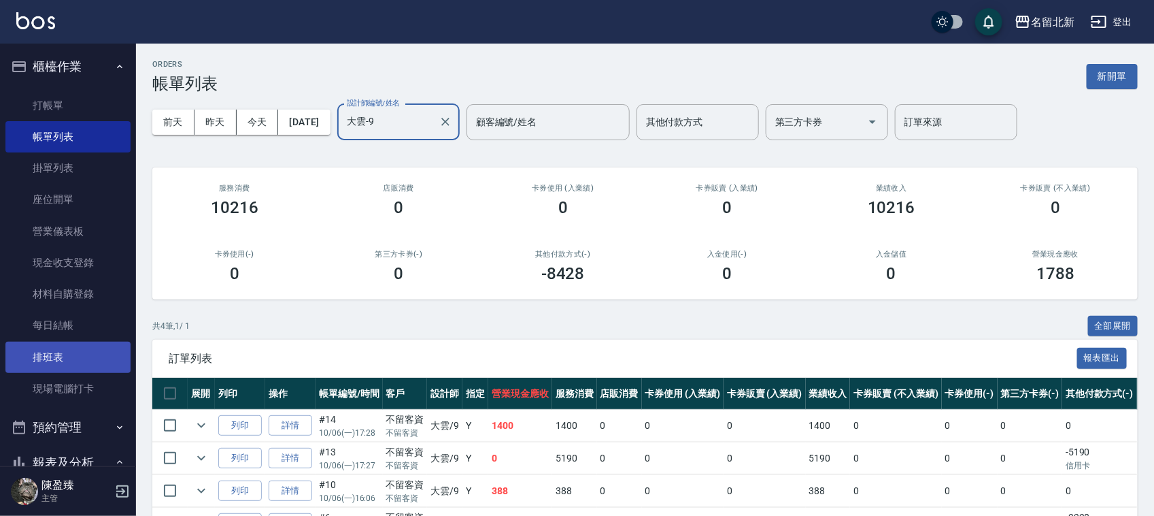
type input "大雲-9"
click at [66, 349] on link "排班表" at bounding box center [67, 357] width 125 height 31
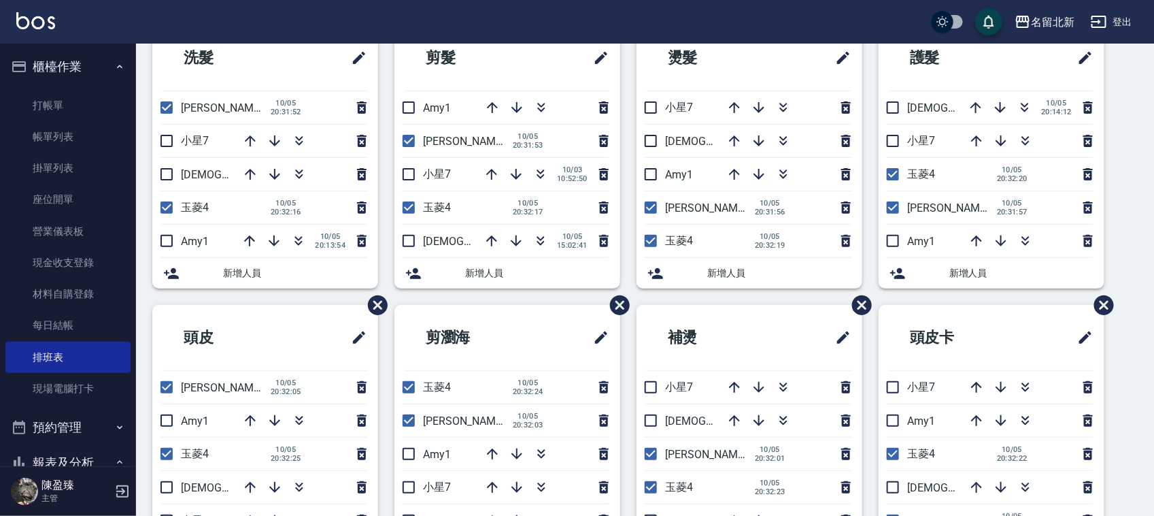
scroll to position [90, 0]
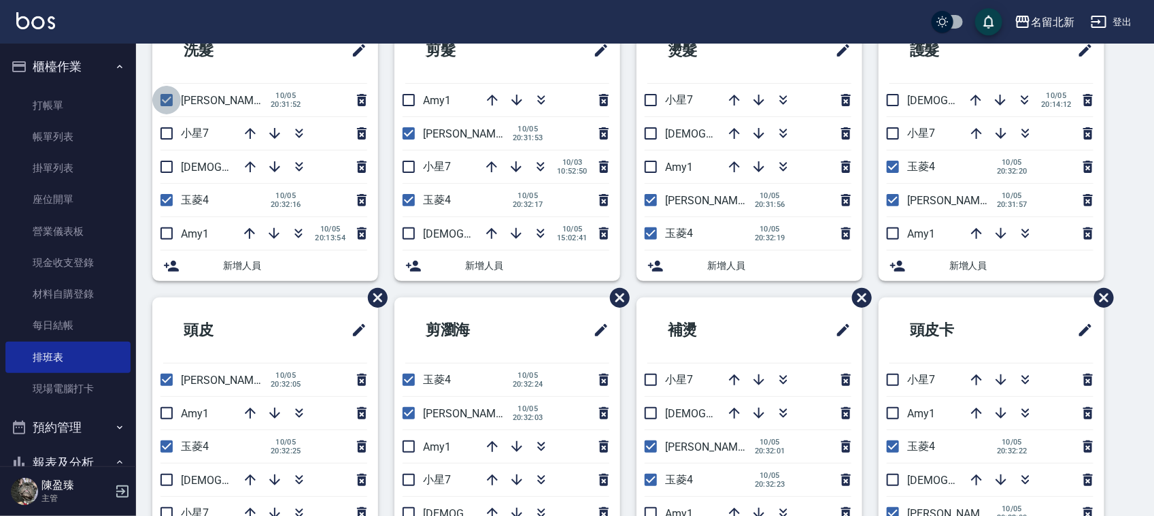
click at [169, 102] on input "checkbox" at bounding box center [166, 100] width 29 height 29
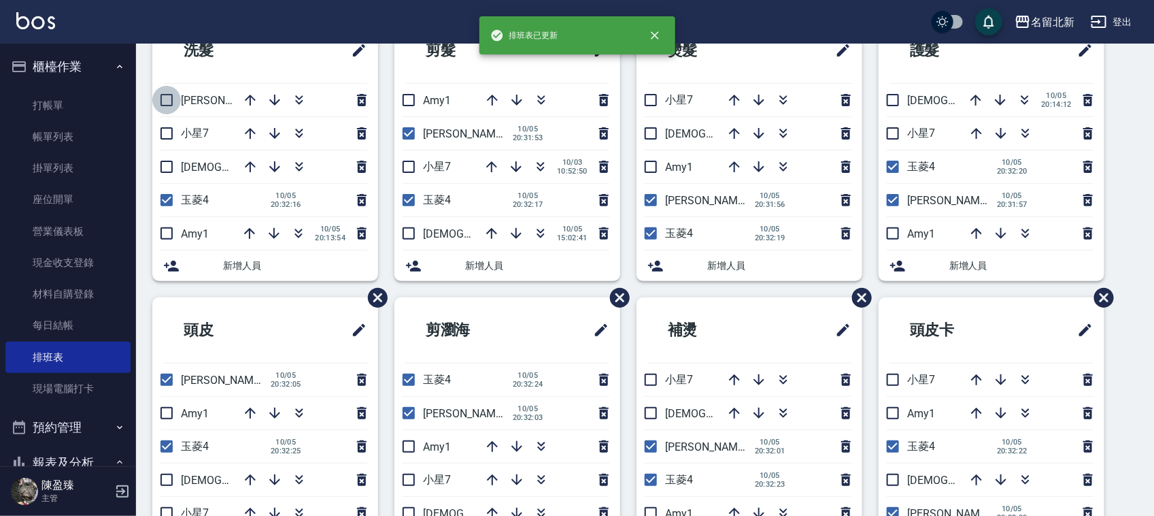
click at [171, 99] on input "checkbox" at bounding box center [166, 100] width 29 height 29
checkbox input "true"
drag, startPoint x: 164, startPoint y: 229, endPoint x: 226, endPoint y: 239, distance: 62.7
click at [165, 229] on input "checkbox" at bounding box center [166, 233] width 29 height 29
checkbox input "true"
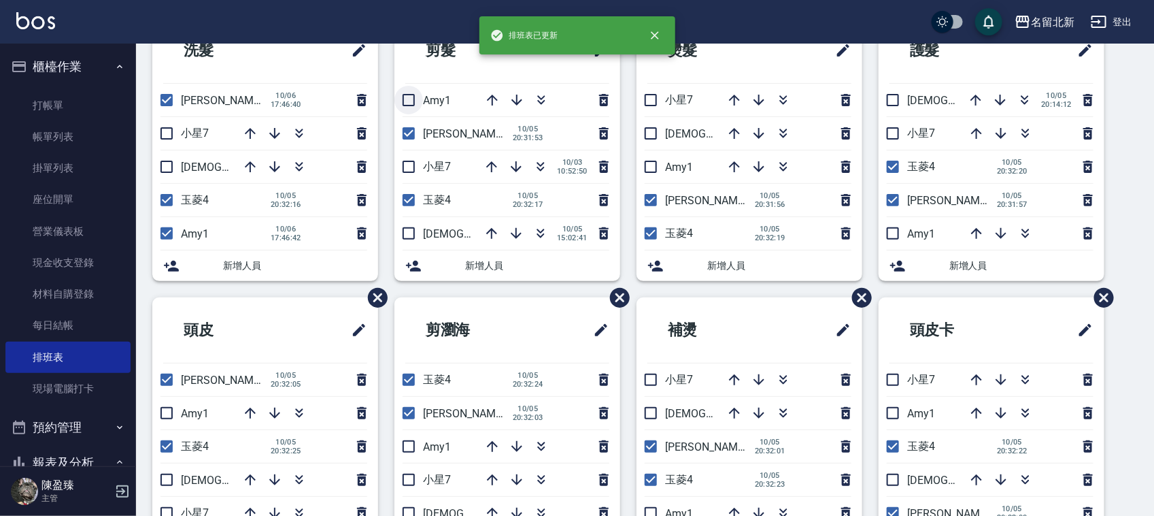
click at [414, 92] on input "checkbox" at bounding box center [409, 100] width 29 height 29
checkbox input "true"
drag, startPoint x: 641, startPoint y: 161, endPoint x: 693, endPoint y: 340, distance: 186.2
click at [644, 167] on input "checkbox" at bounding box center [651, 166] width 29 height 29
checkbox input "true"
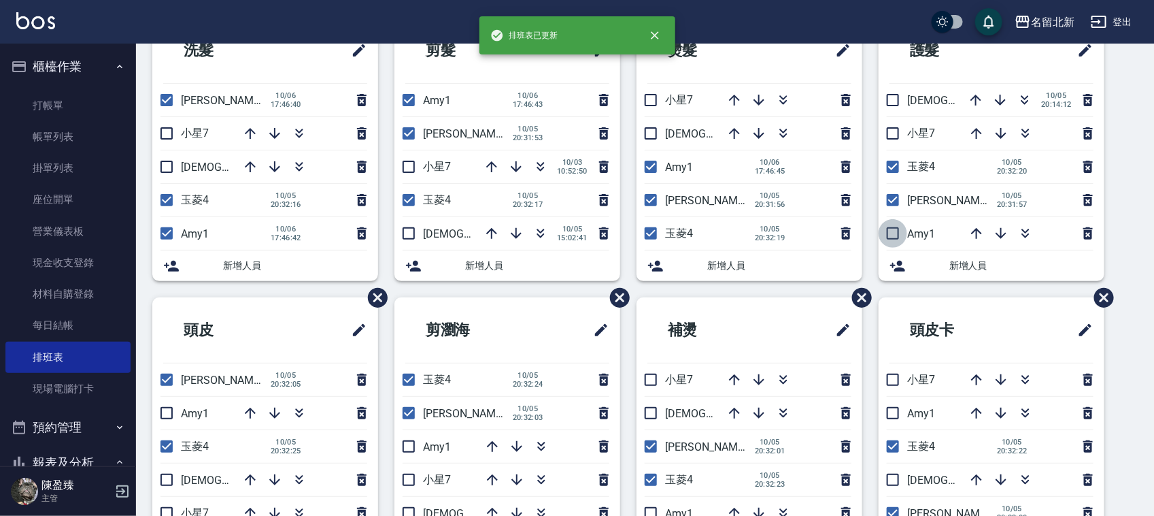
click at [893, 232] on input "checkbox" at bounding box center [893, 233] width 29 height 29
checkbox input "true"
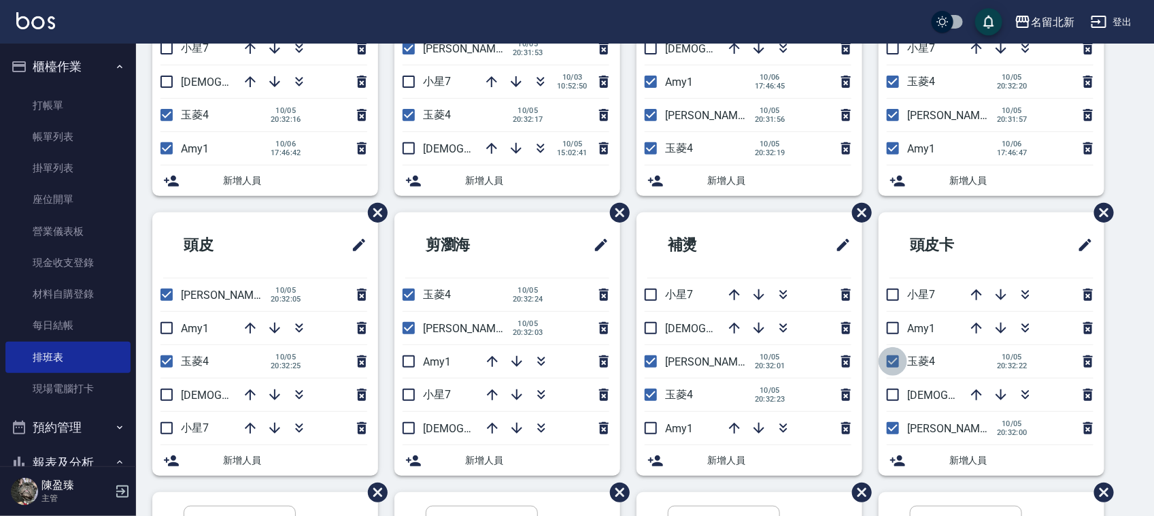
click at [893, 365] on input "checkbox" at bounding box center [893, 361] width 29 height 29
checkbox input "false"
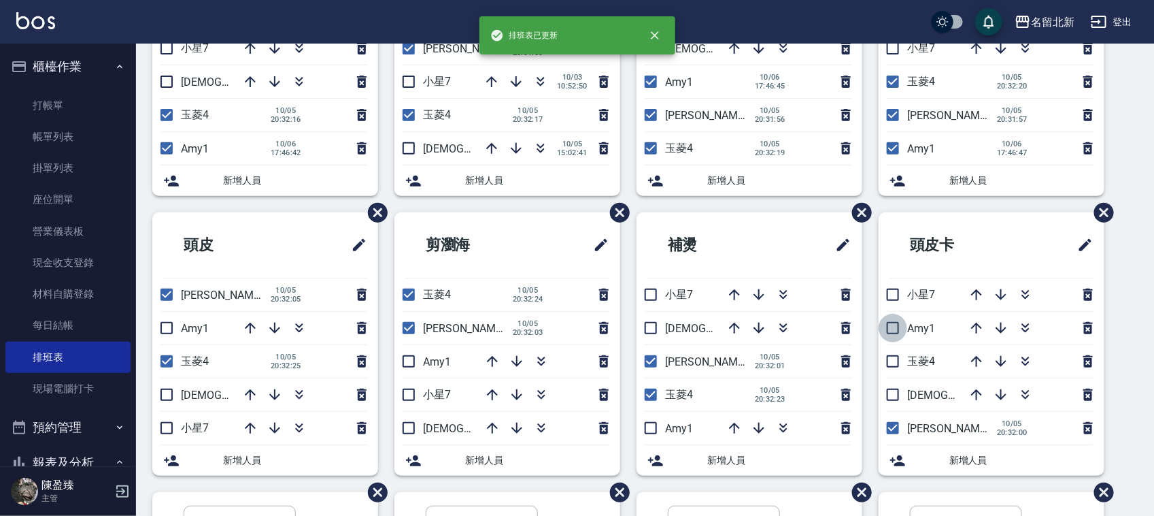
click at [889, 327] on input "checkbox" at bounding box center [893, 328] width 29 height 29
checkbox input "true"
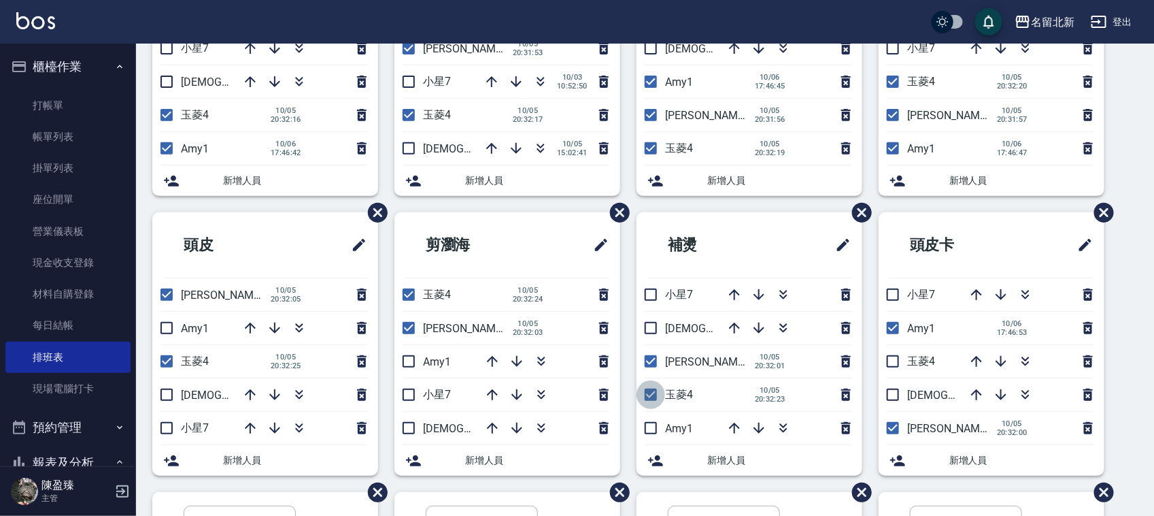
click at [652, 390] on input "checkbox" at bounding box center [651, 394] width 29 height 29
checkbox input "false"
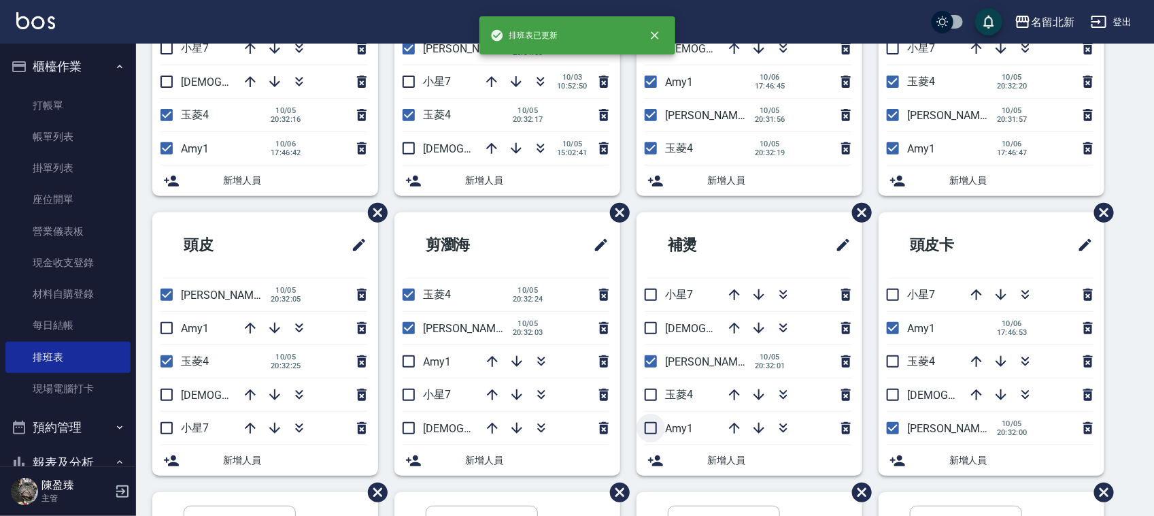
click at [654, 427] on input "checkbox" at bounding box center [651, 428] width 29 height 29
checkbox input "true"
click at [406, 293] on input "checkbox" at bounding box center [409, 294] width 29 height 29
checkbox input "false"
click at [409, 361] on input "checkbox" at bounding box center [409, 361] width 29 height 29
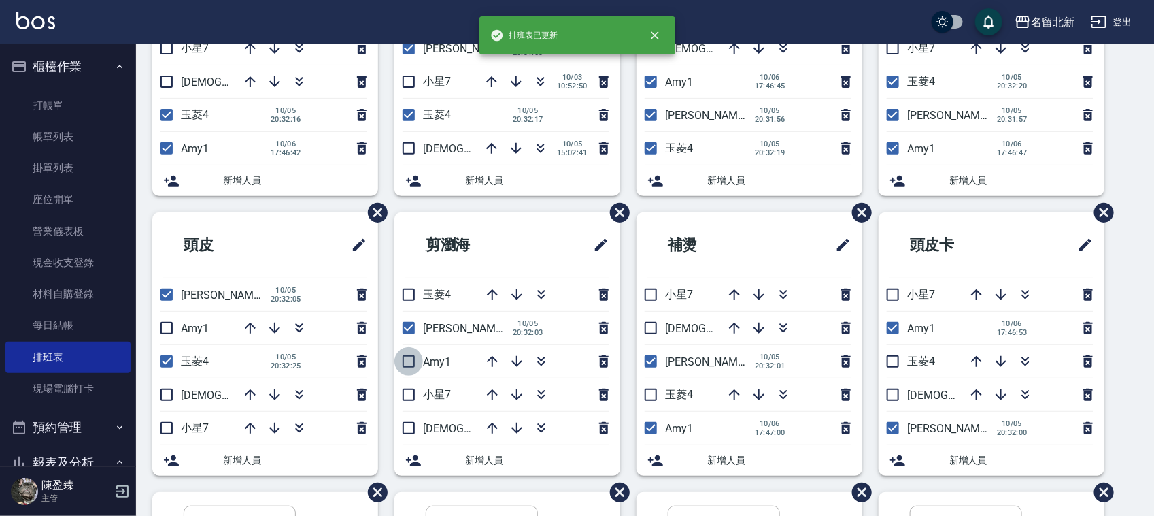
checkbox input "true"
click at [160, 327] on input "checkbox" at bounding box center [166, 328] width 29 height 29
checkbox input "true"
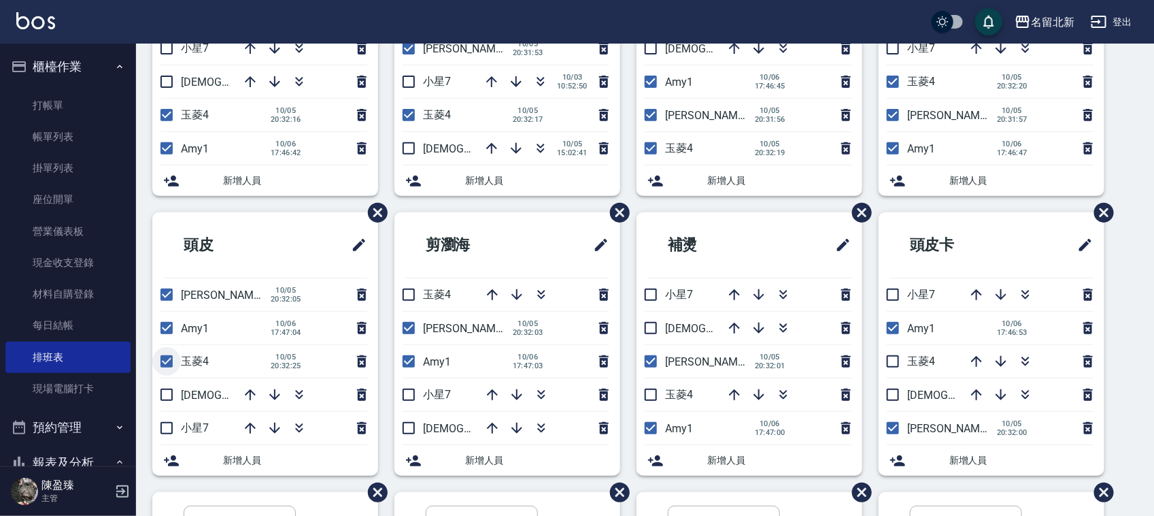
click at [161, 365] on input "checkbox" at bounding box center [166, 361] width 29 height 29
checkbox input "false"
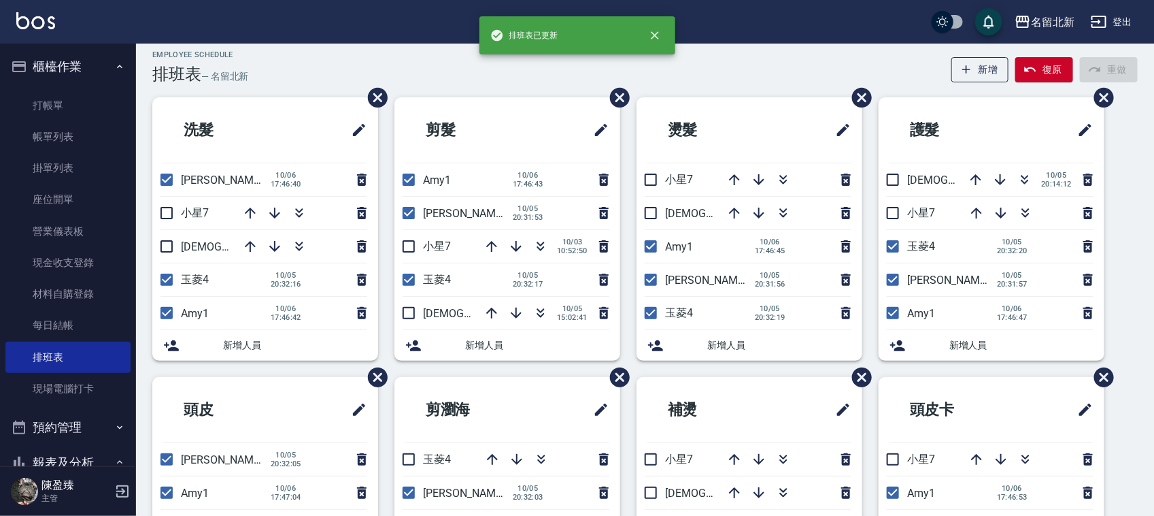
scroll to position [5, 0]
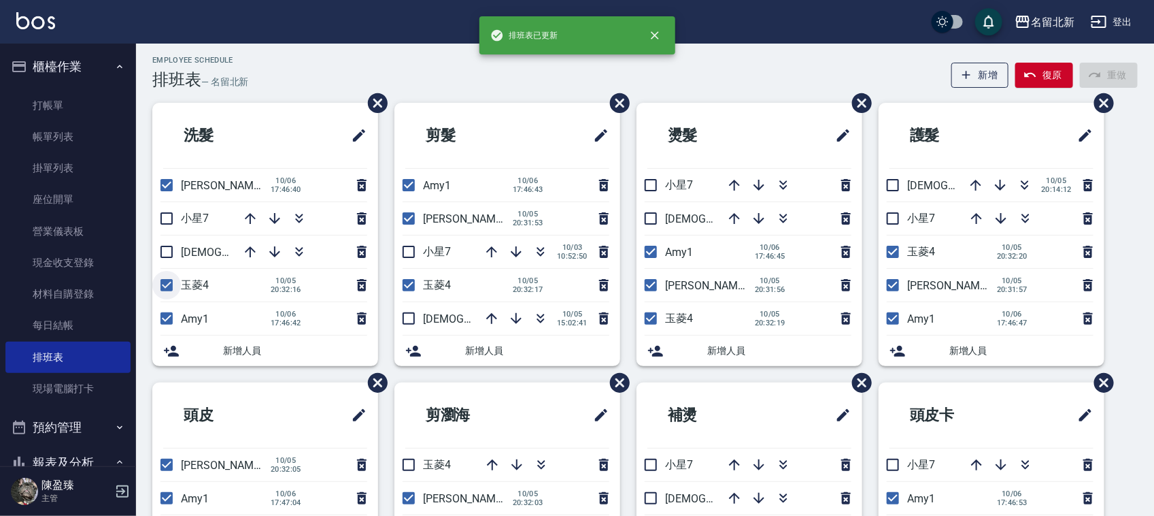
click at [174, 287] on input "checkbox" at bounding box center [166, 285] width 29 height 29
checkbox input "false"
click at [407, 284] on input "checkbox" at bounding box center [409, 285] width 29 height 29
checkbox input "false"
drag, startPoint x: 641, startPoint y: 317, endPoint x: 697, endPoint y: 341, distance: 61.3
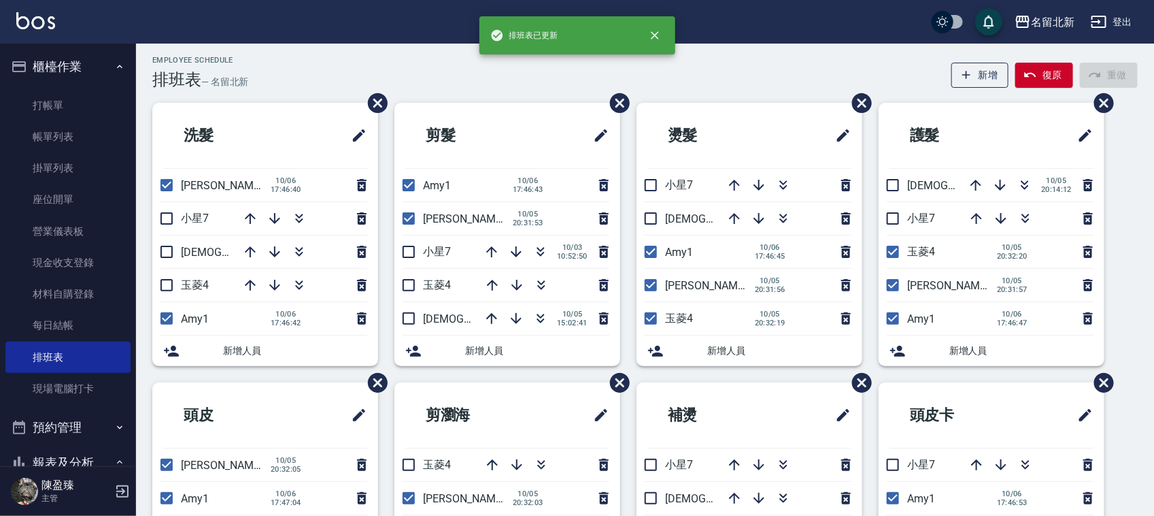
click at [641, 318] on input "checkbox" at bounding box center [651, 318] width 29 height 29
checkbox input "false"
click at [899, 256] on input "checkbox" at bounding box center [893, 251] width 29 height 29
checkbox input "false"
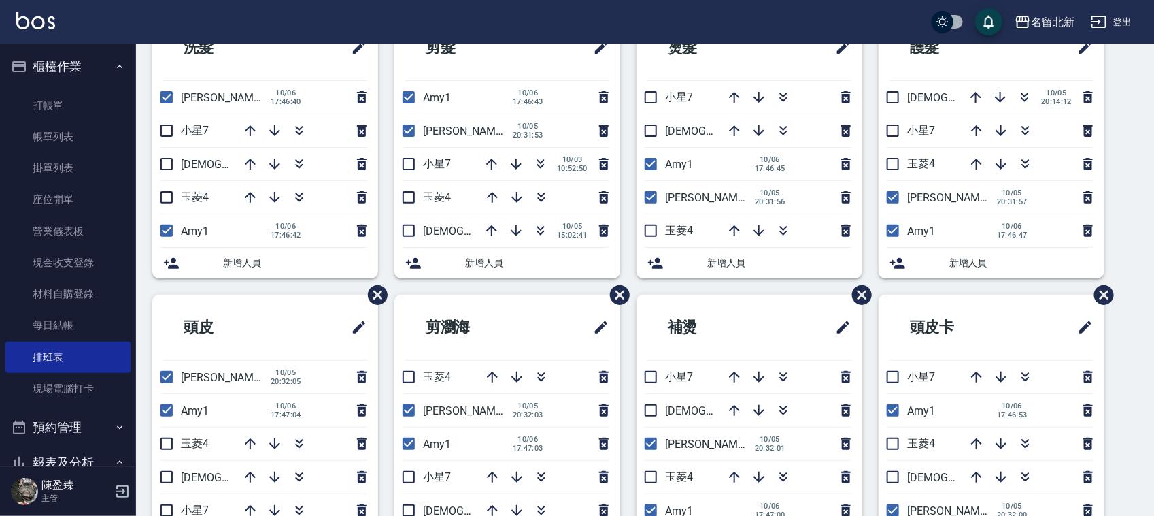
scroll to position [97, 0]
